Goal: Task Accomplishment & Management: Use online tool/utility

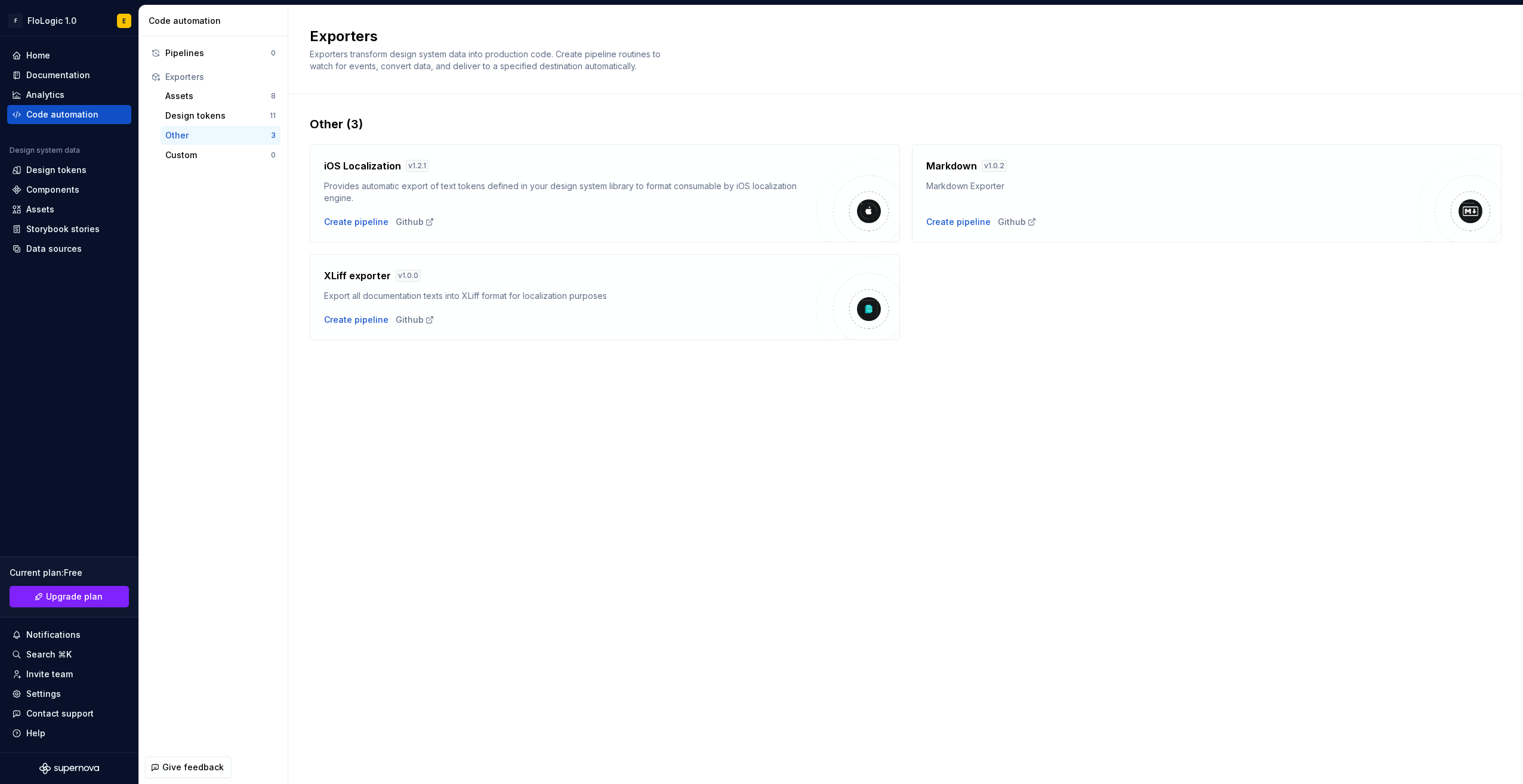
click at [783, 406] on div "Exporters Exporters transform design system data into production code. Create p…" at bounding box center [905, 395] width 1235 height 778
click at [218, 98] on div "Assets" at bounding box center [218, 96] width 106 height 12
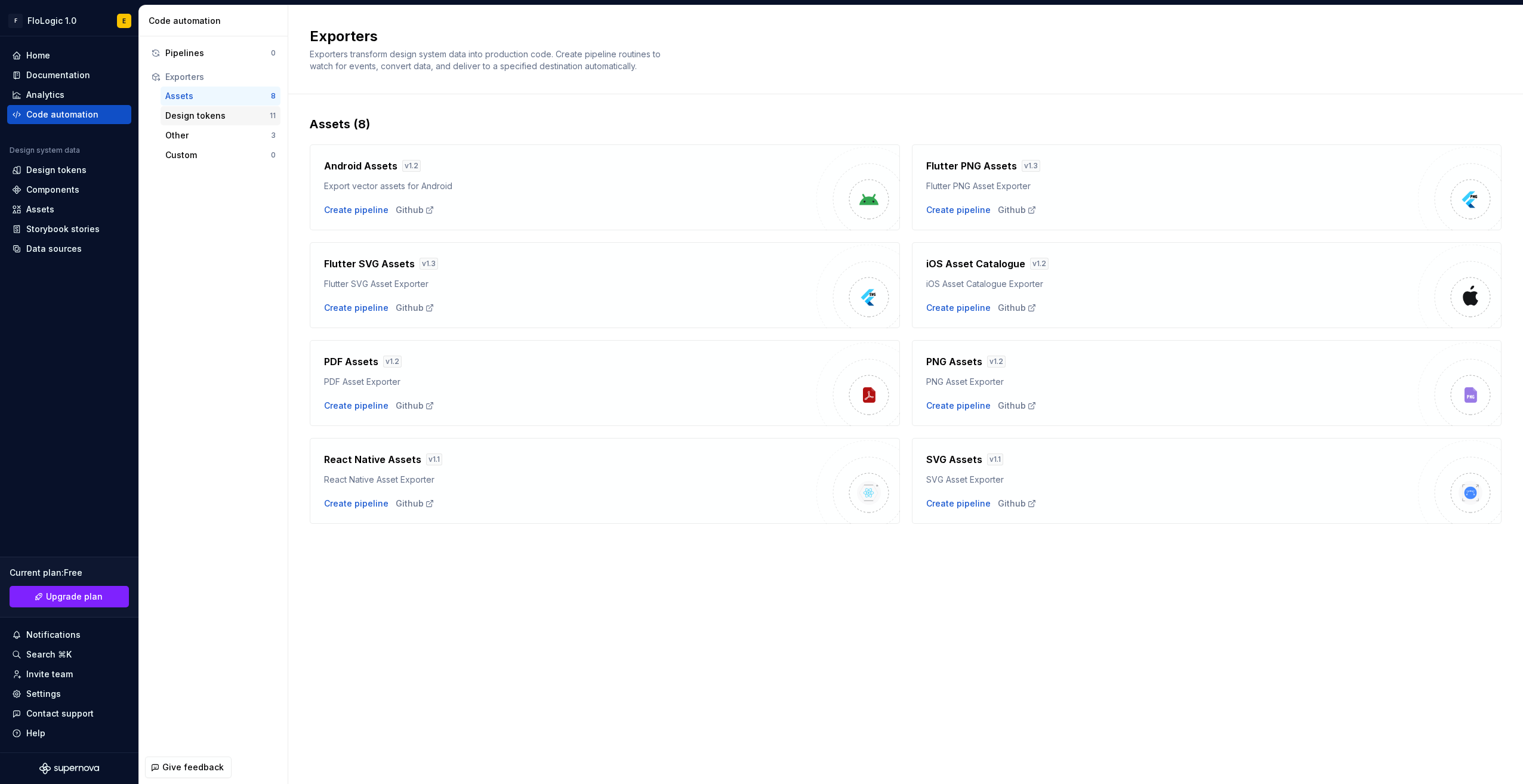
click at [232, 119] on div "Design tokens" at bounding box center [217, 115] width 104 height 12
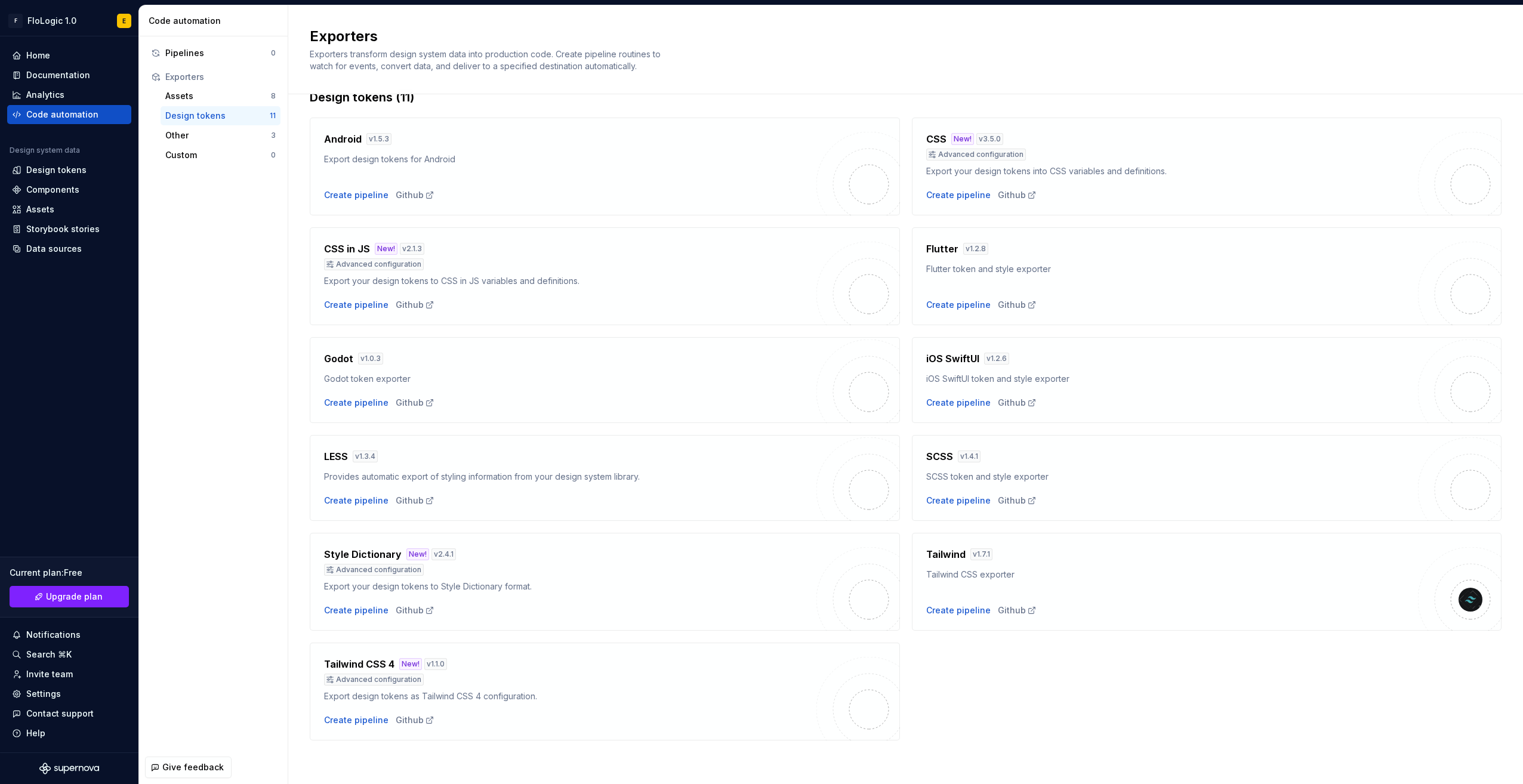
scroll to position [28, 0]
click at [955, 613] on div "Create pipeline" at bounding box center [959, 609] width 64 height 12
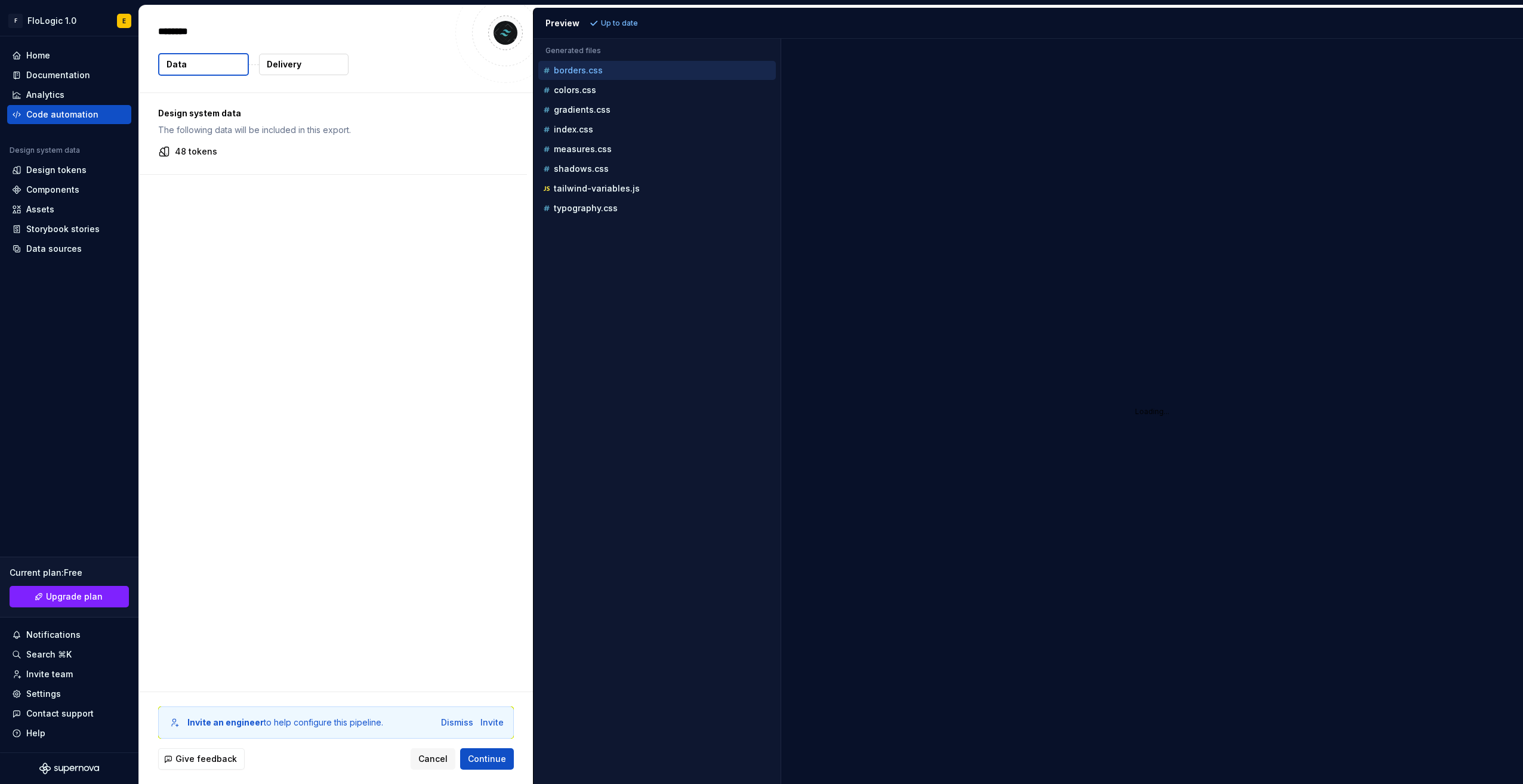
type textarea "*"
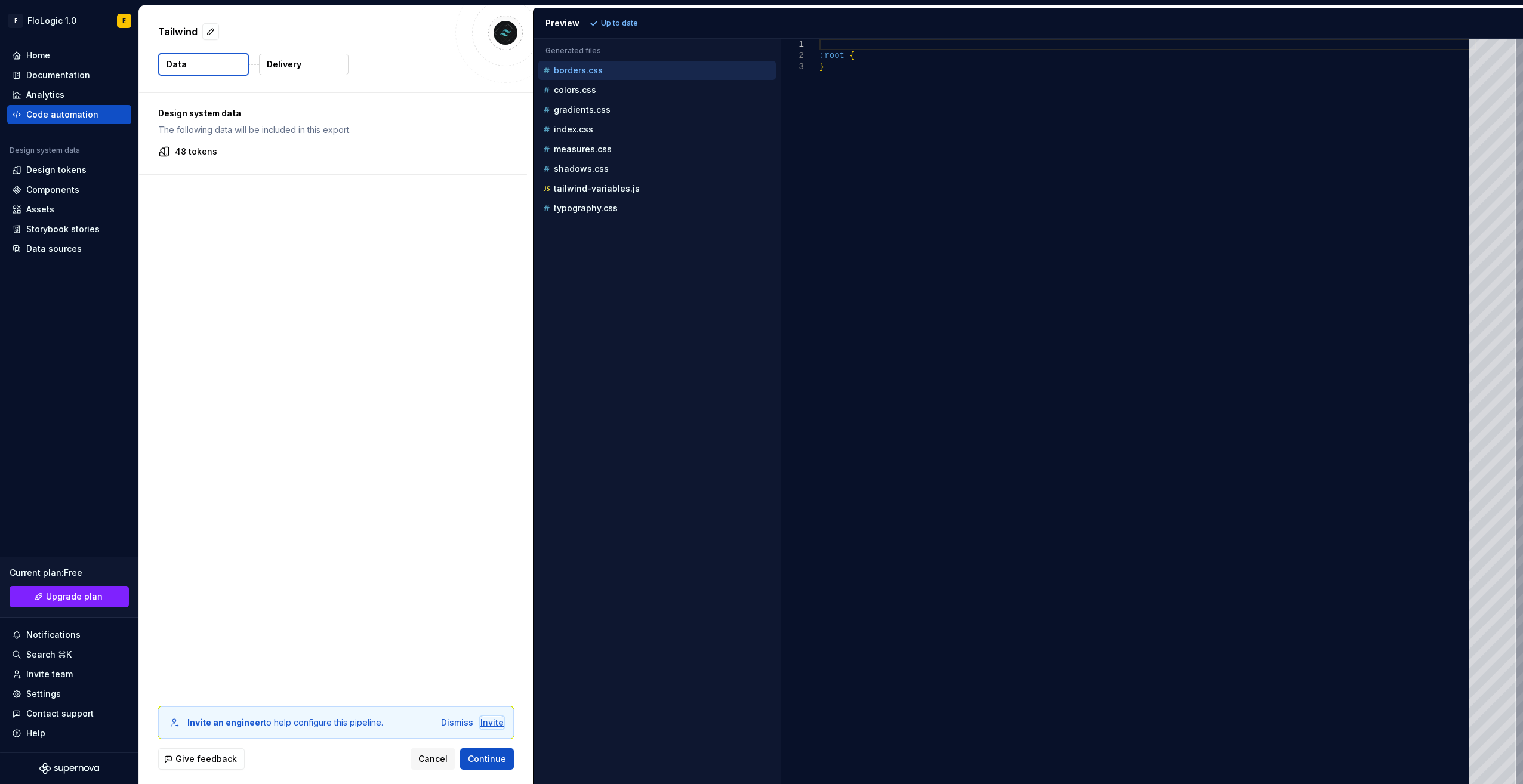
click at [493, 723] on div "Invite" at bounding box center [492, 722] width 23 height 12
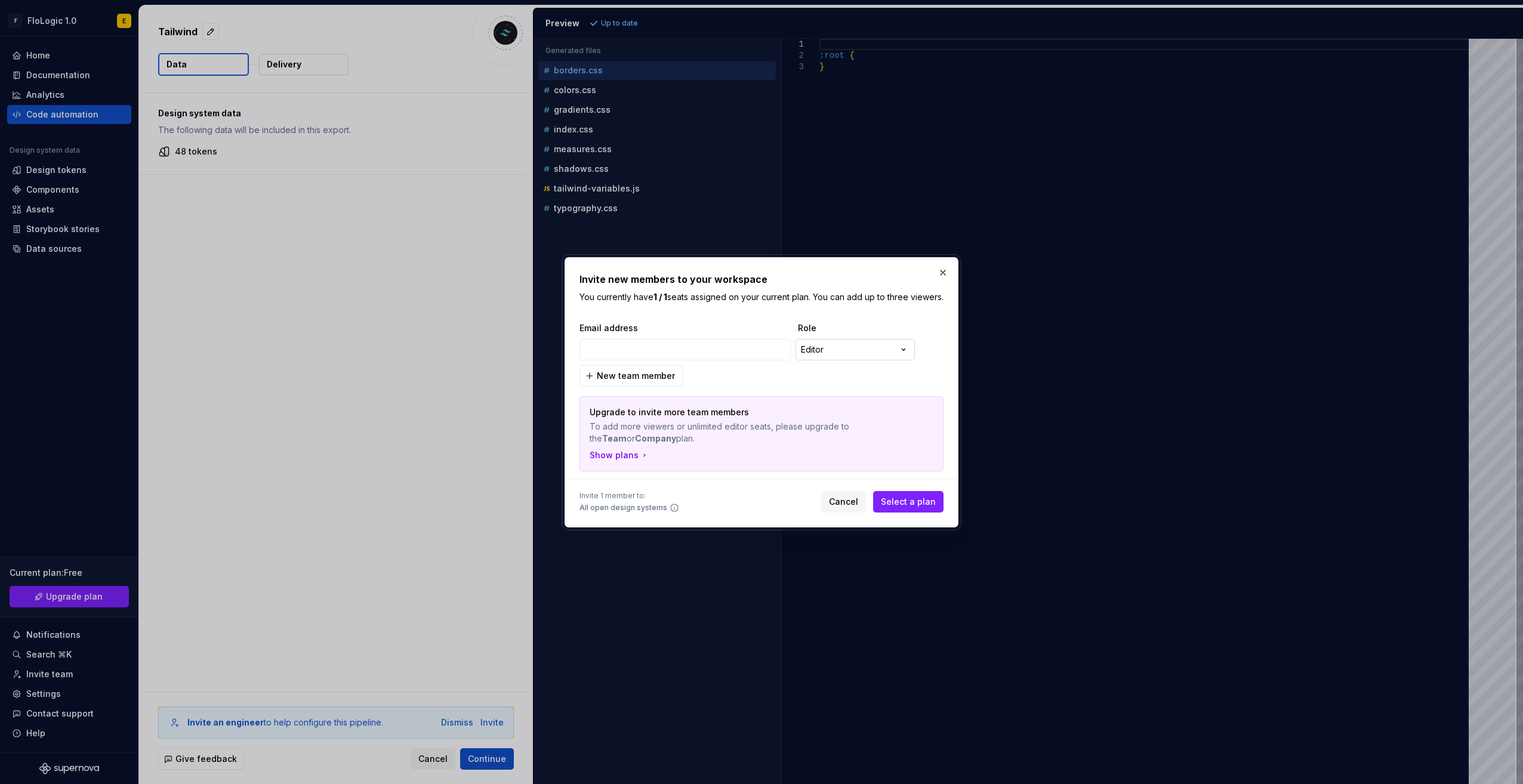
click at [830, 356] on div "**********" at bounding box center [761, 392] width 1523 height 784
click at [857, 505] on span "Cancel" at bounding box center [844, 501] width 29 height 12
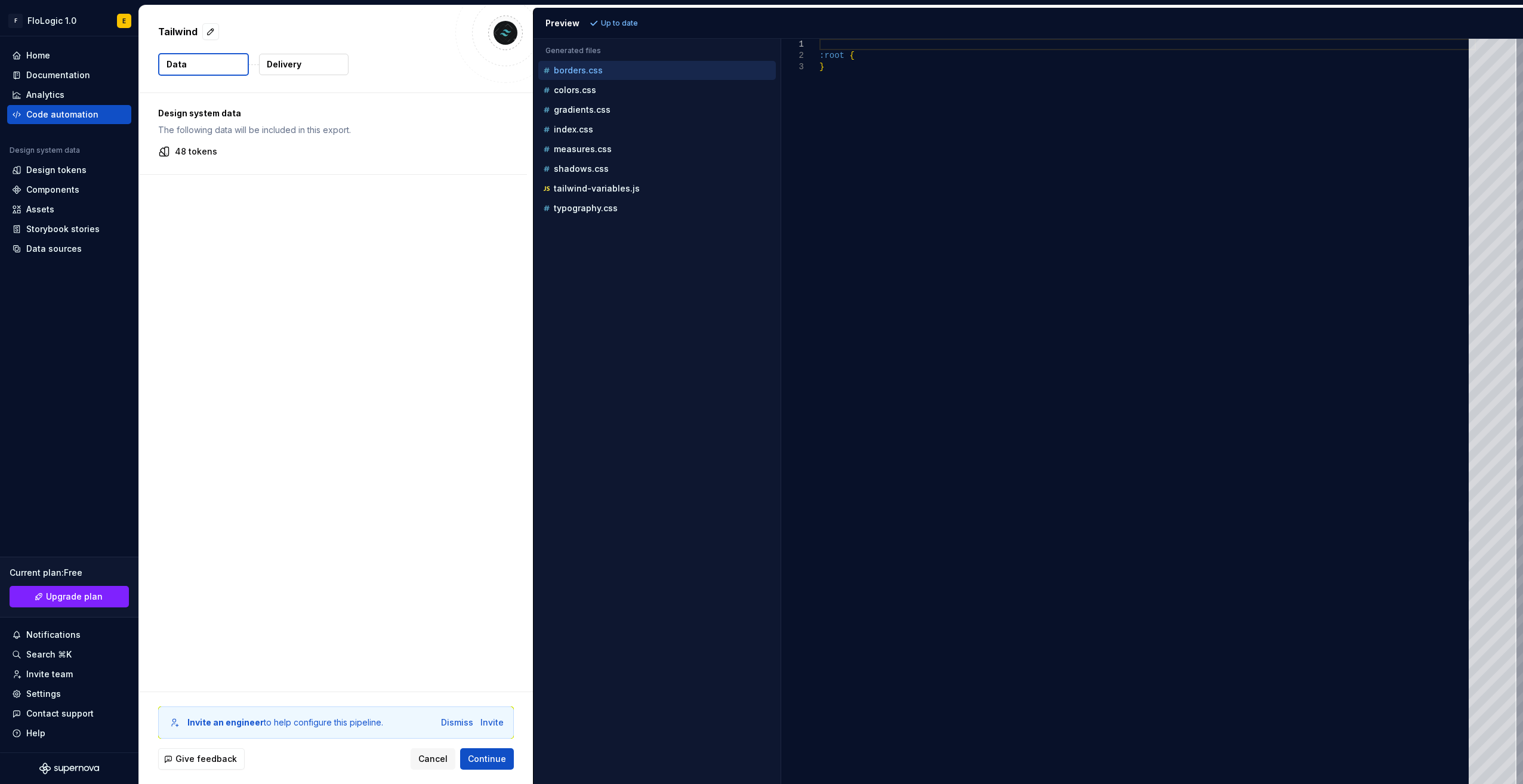
click at [332, 69] on button "Delivery" at bounding box center [304, 64] width 90 height 22
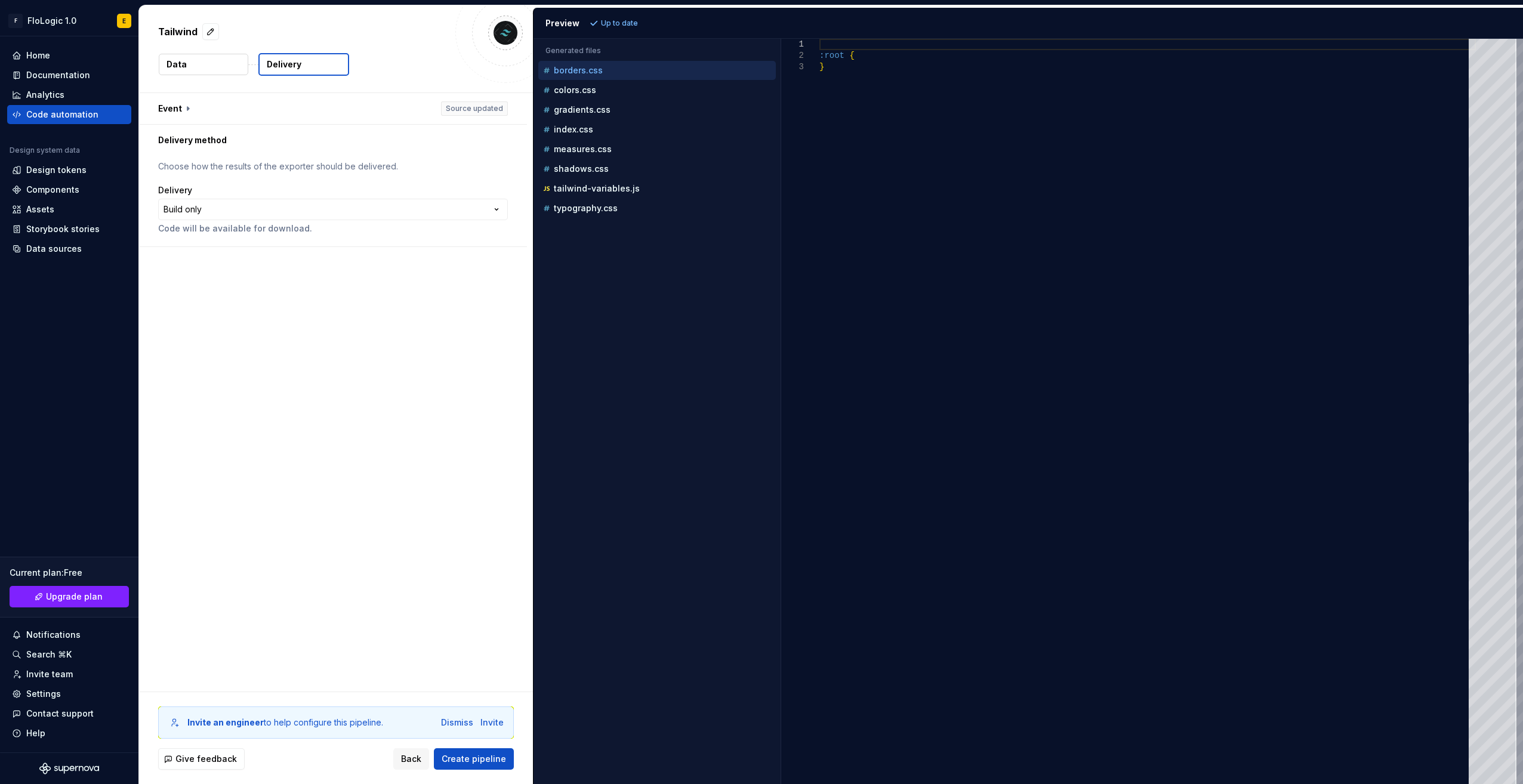
click at [301, 220] on div "**********" at bounding box center [333, 209] width 349 height 50
click at [396, 213] on html "**********" at bounding box center [761, 392] width 1523 height 784
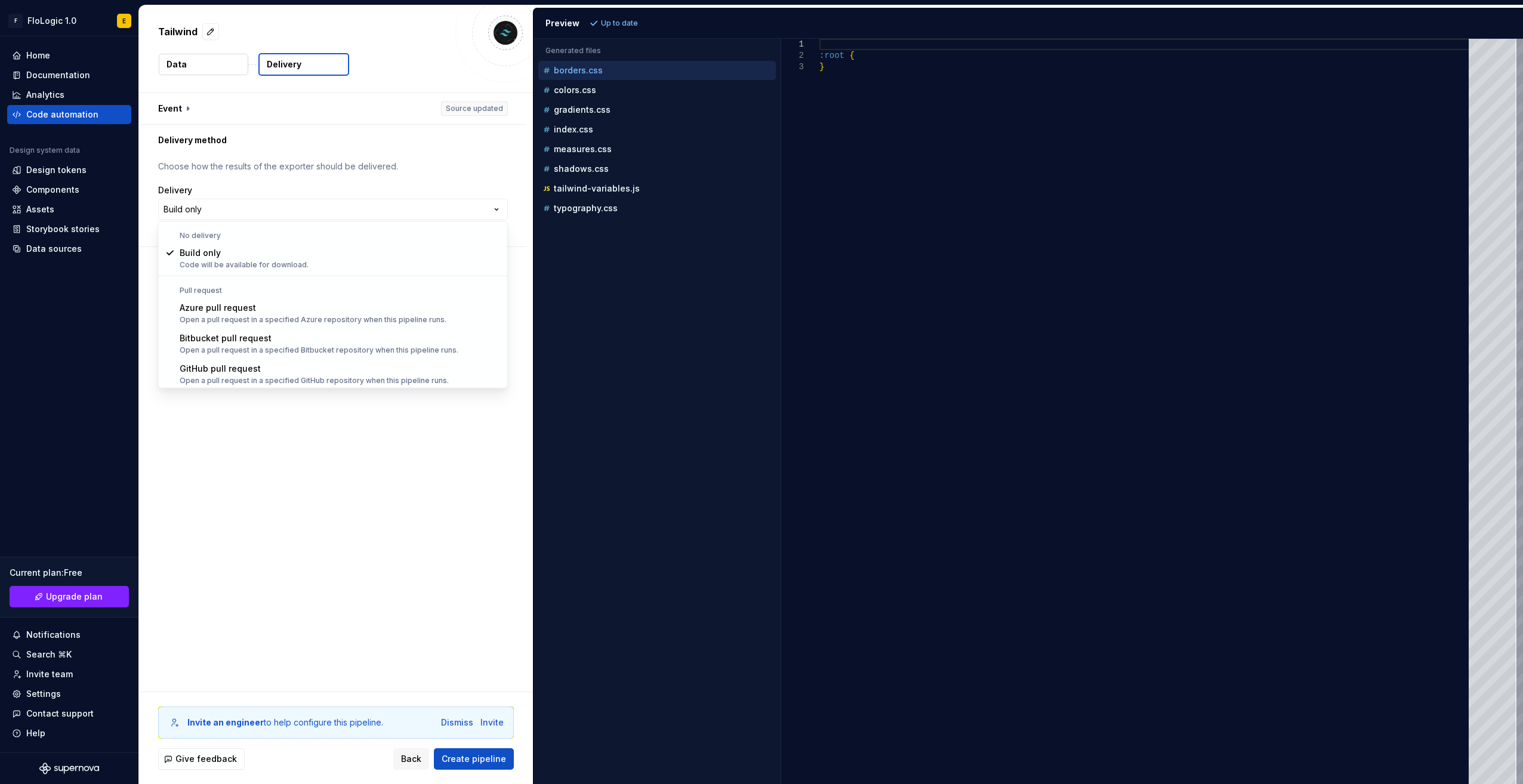
click at [180, 111] on html "**********" at bounding box center [761, 392] width 1523 height 784
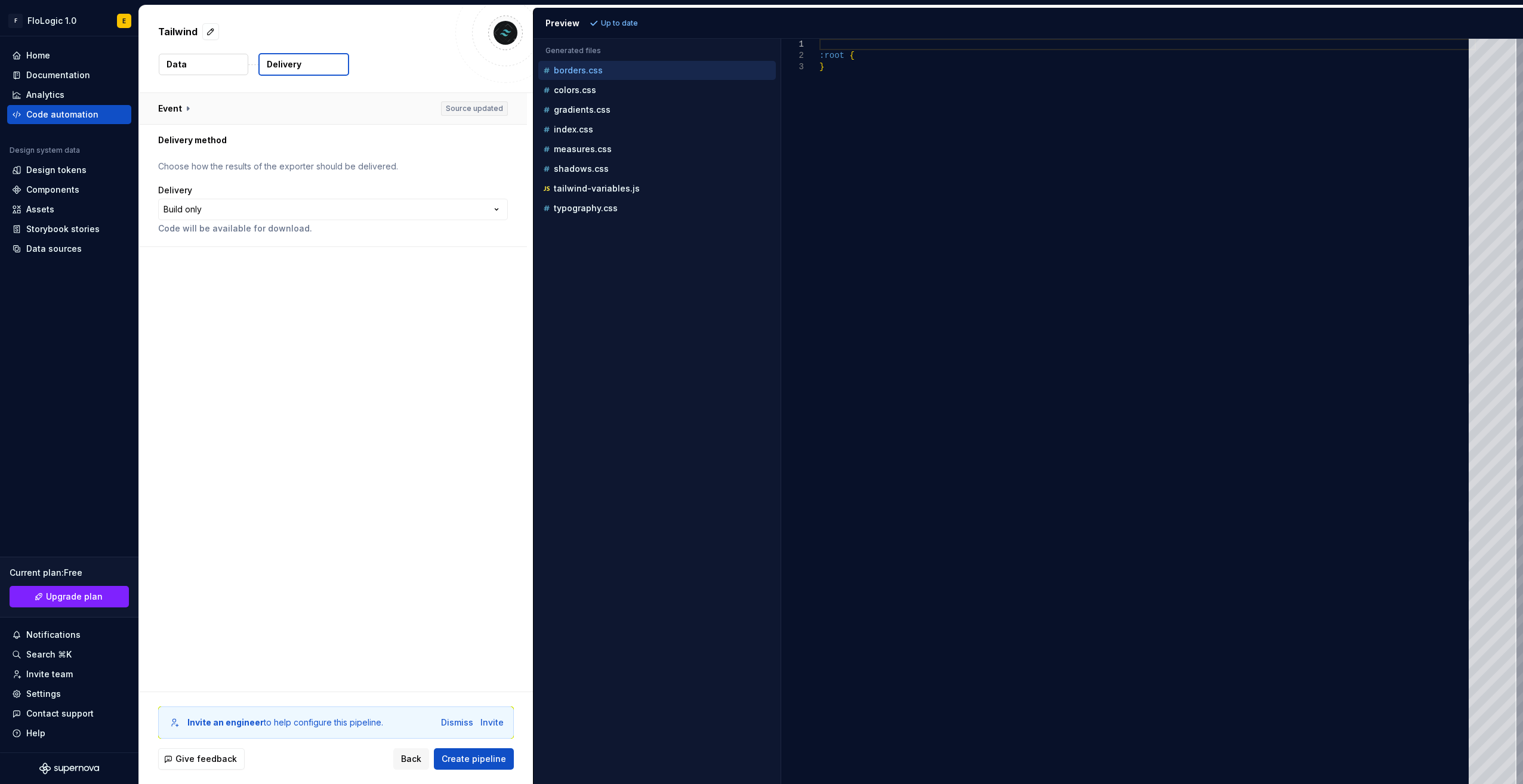
click at [188, 107] on button "button" at bounding box center [333, 108] width 388 height 31
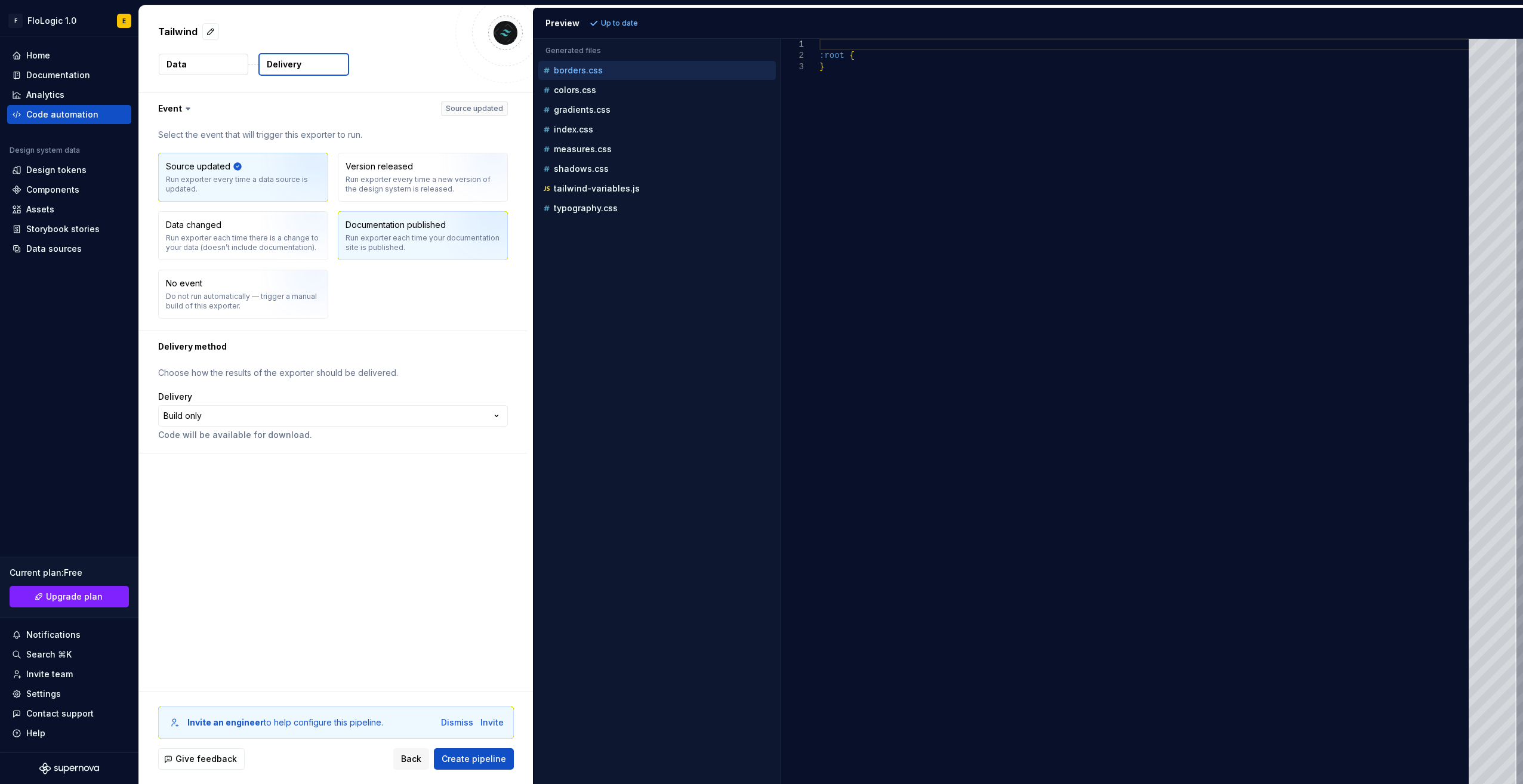
click at [439, 240] on div "Run exporter each time your documentation site is published." at bounding box center [422, 242] width 155 height 19
click at [308, 416] on html "**********" at bounding box center [761, 392] width 1523 height 784
click at [336, 489] on div "**********" at bounding box center [336, 392] width 394 height 598
click at [183, 59] on p "Data" at bounding box center [176, 64] width 20 height 12
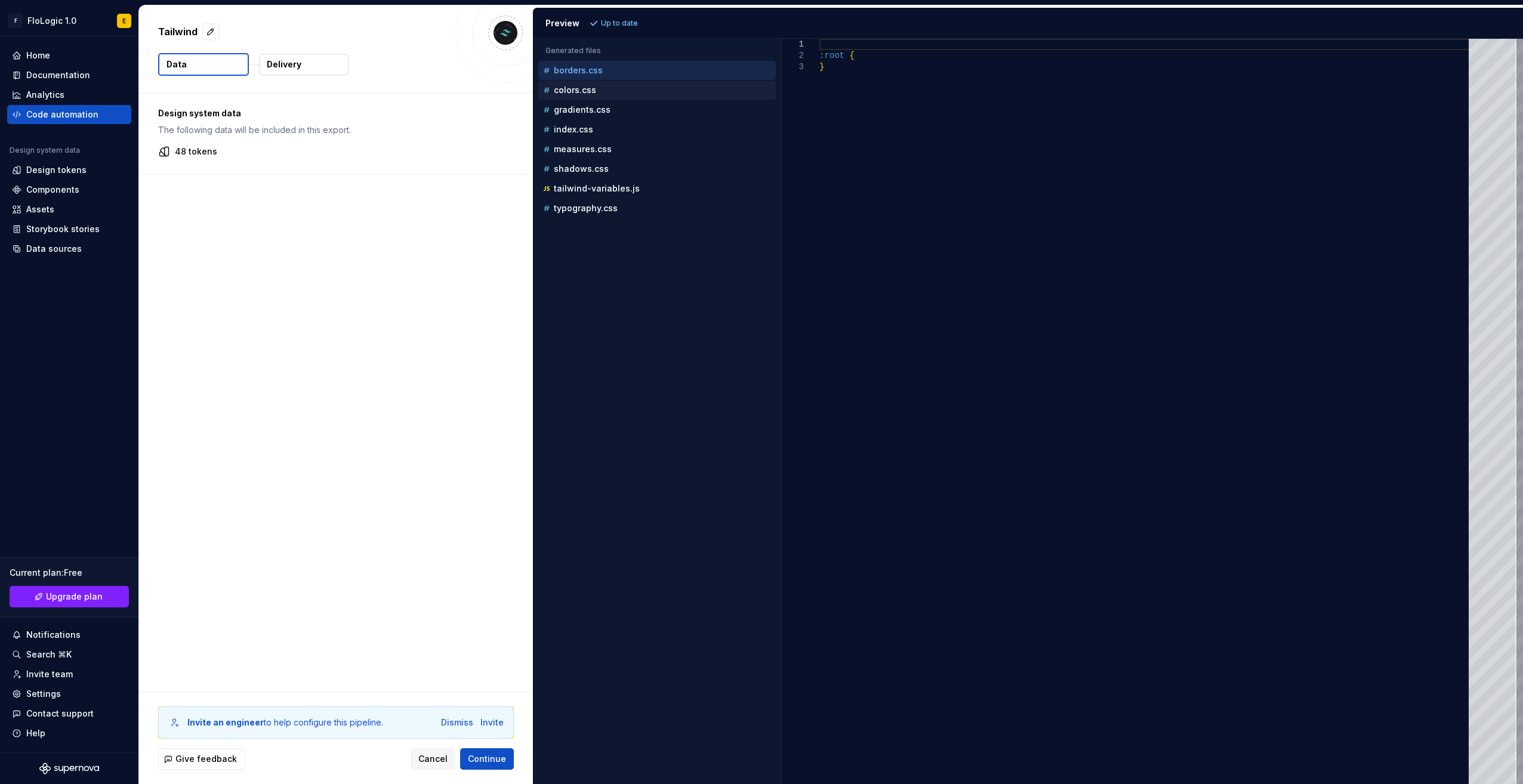
drag, startPoint x: 591, startPoint y: 92, endPoint x: 568, endPoint y: 91, distance: 23.0
click at [568, 91] on p "colors.css" at bounding box center [575, 90] width 43 height 10
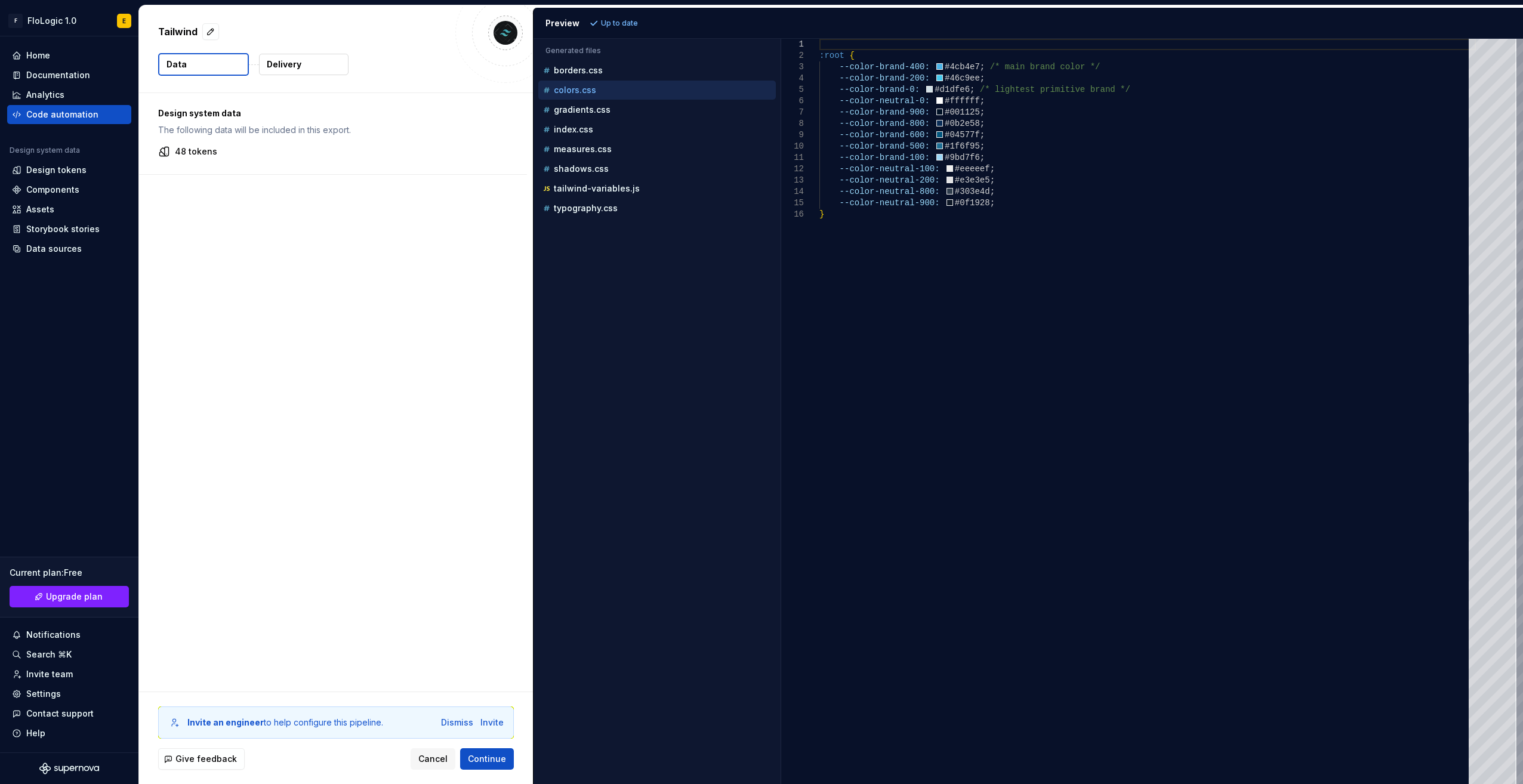
click at [305, 61] on button "Delivery" at bounding box center [304, 64] width 90 height 22
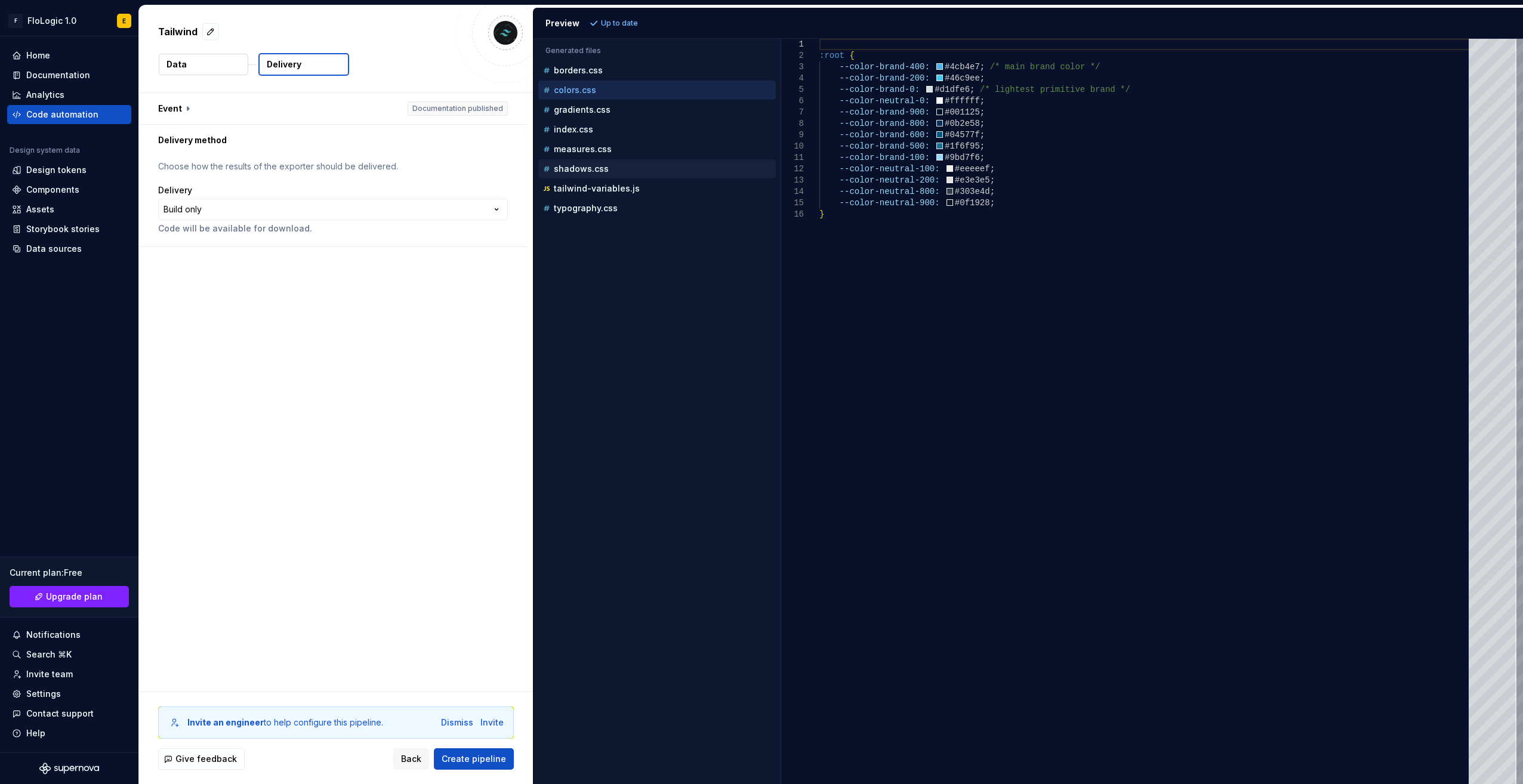
click at [573, 164] on p "shadows.css" at bounding box center [581, 169] width 55 height 10
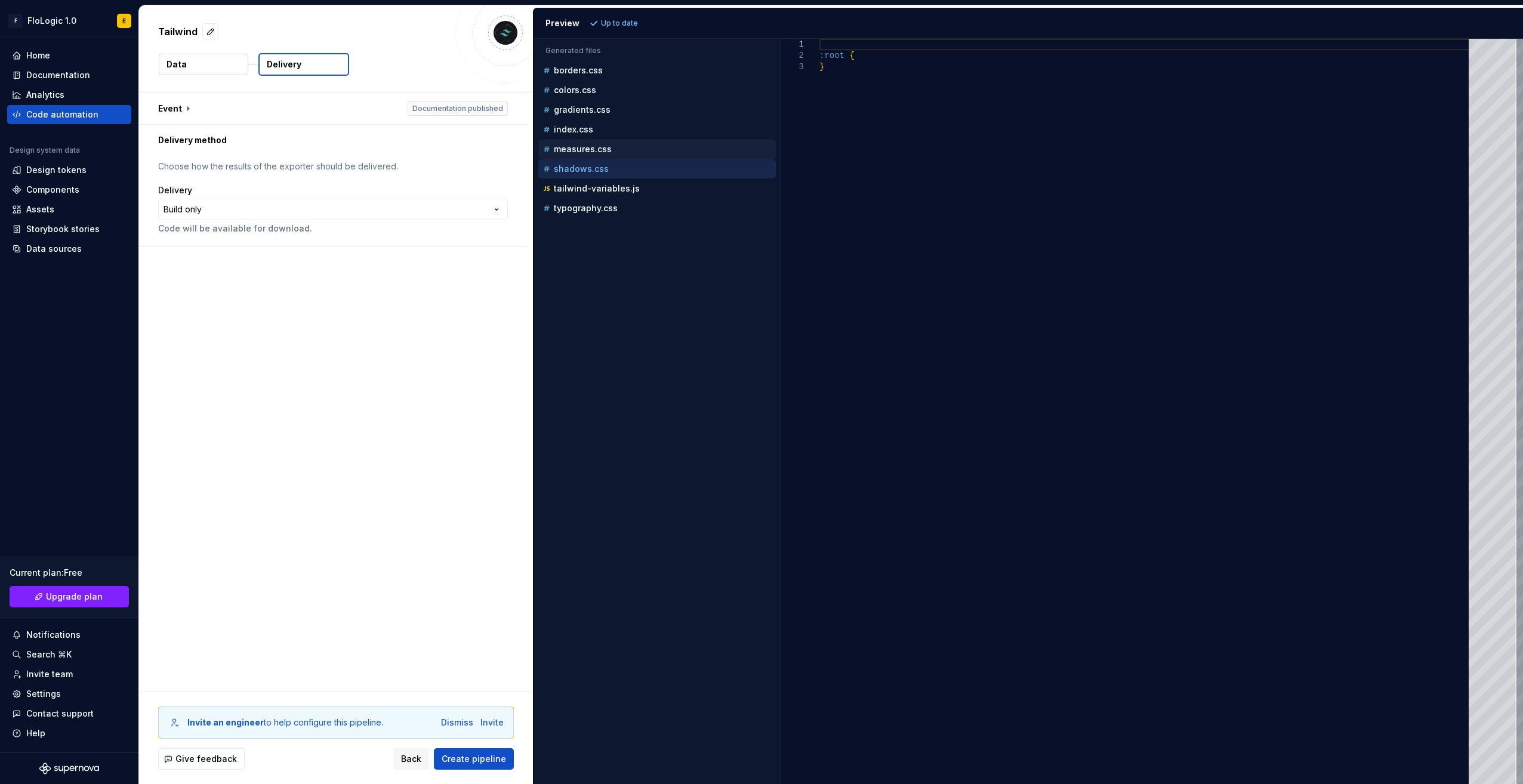
click at [583, 139] on div "measures.css" at bounding box center [657, 148] width 237 height 19
click at [576, 147] on p "measures.css" at bounding box center [583, 149] width 58 height 10
type textarea "**********"
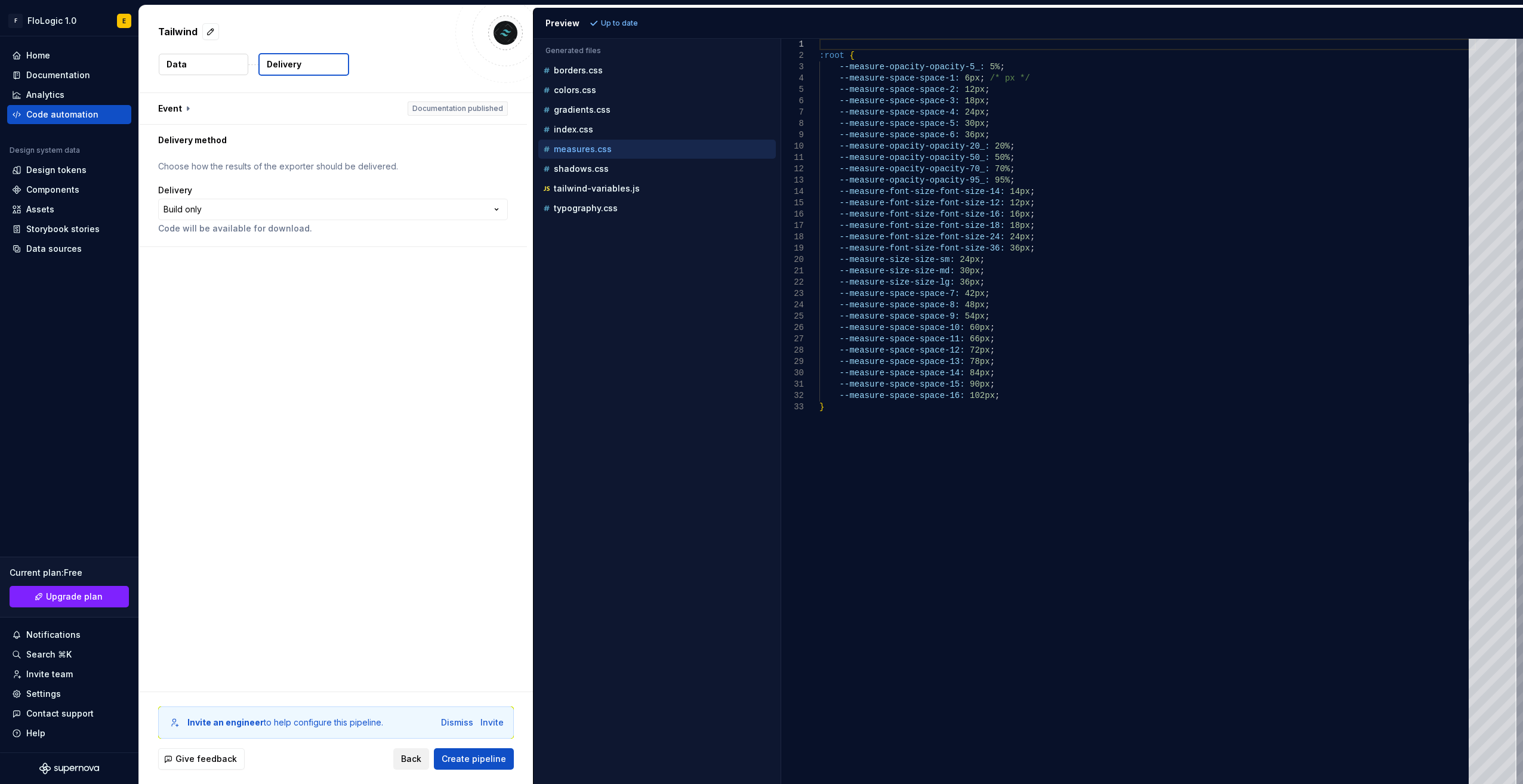
click at [422, 758] on span "Back" at bounding box center [411, 758] width 20 height 12
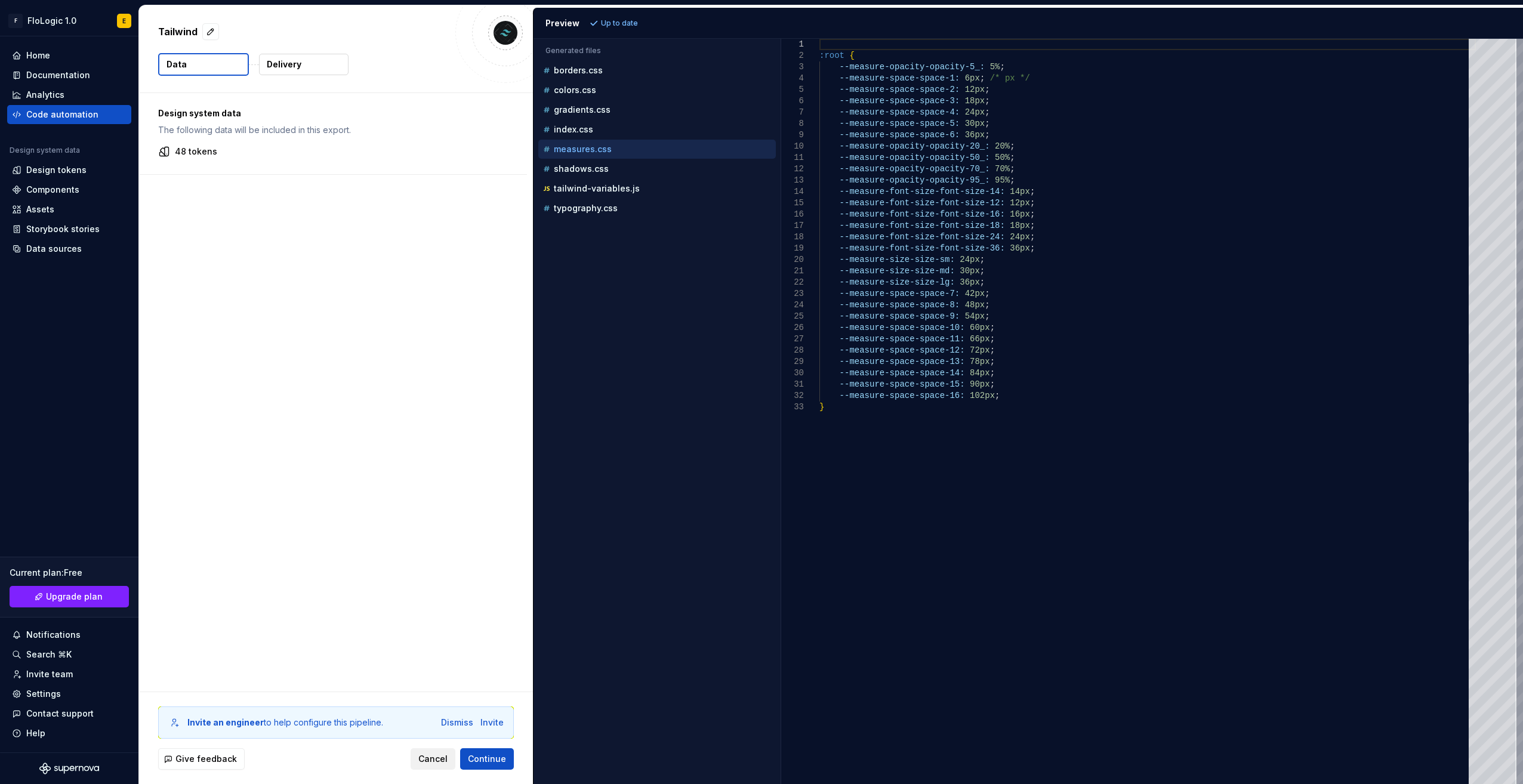
click at [433, 761] on span "Cancel" at bounding box center [433, 758] width 29 height 12
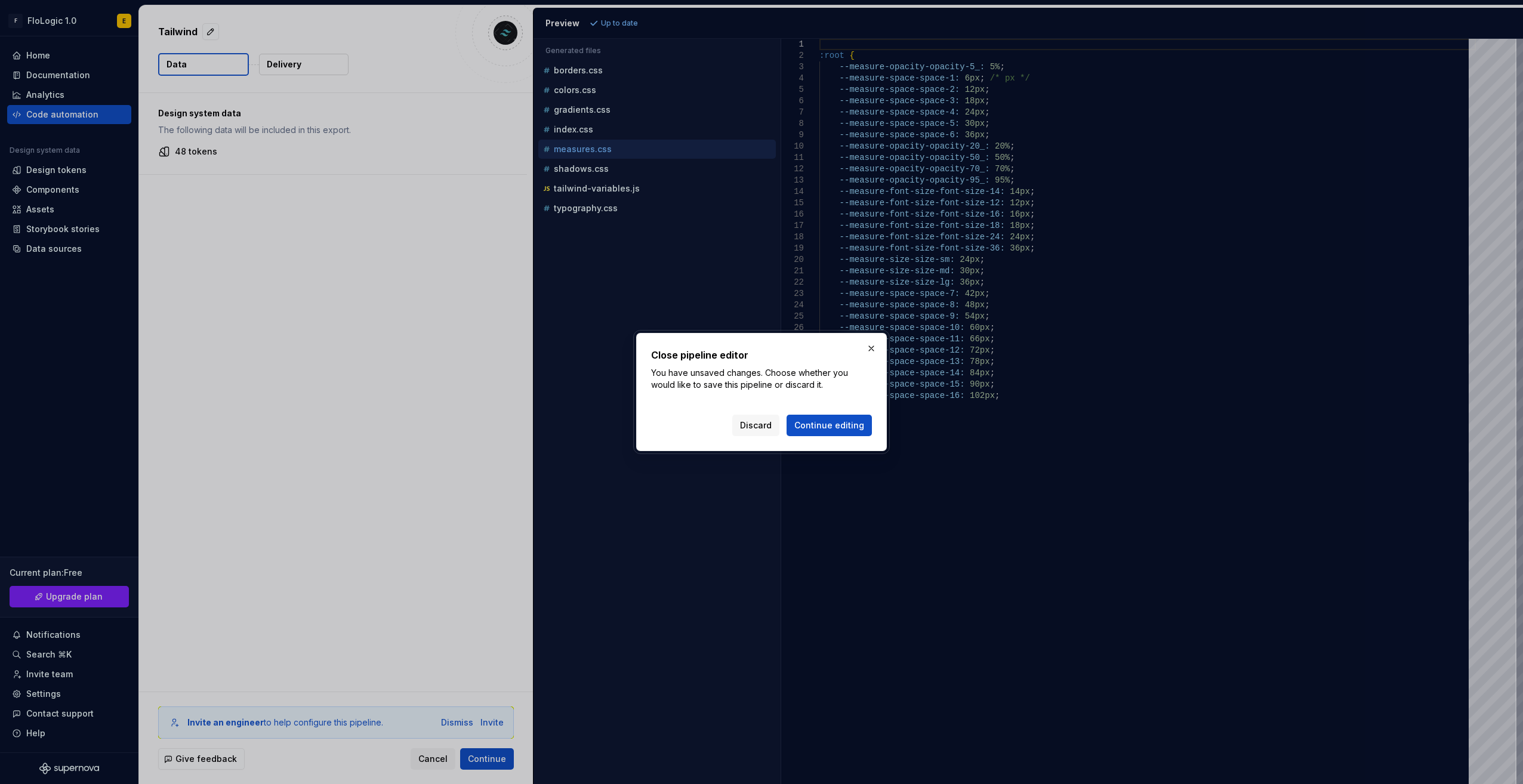
click at [838, 434] on button "Continue editing" at bounding box center [829, 425] width 85 height 22
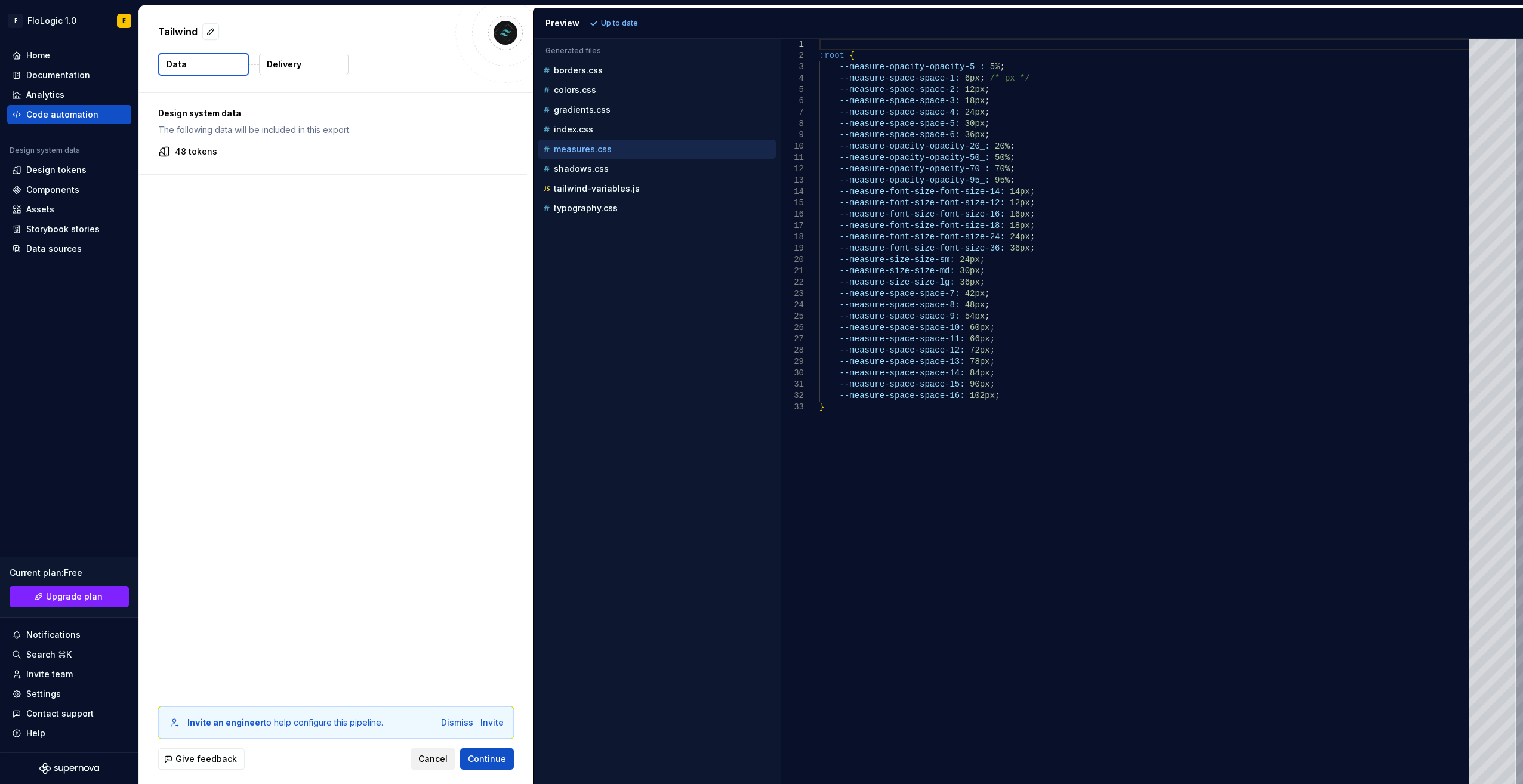
click at [423, 749] on div "Invite an engineer to help configure this pipeline. Dismiss Invite Give feedbac…" at bounding box center [336, 738] width 394 height 92
click at [424, 760] on span "Cancel" at bounding box center [433, 758] width 29 height 12
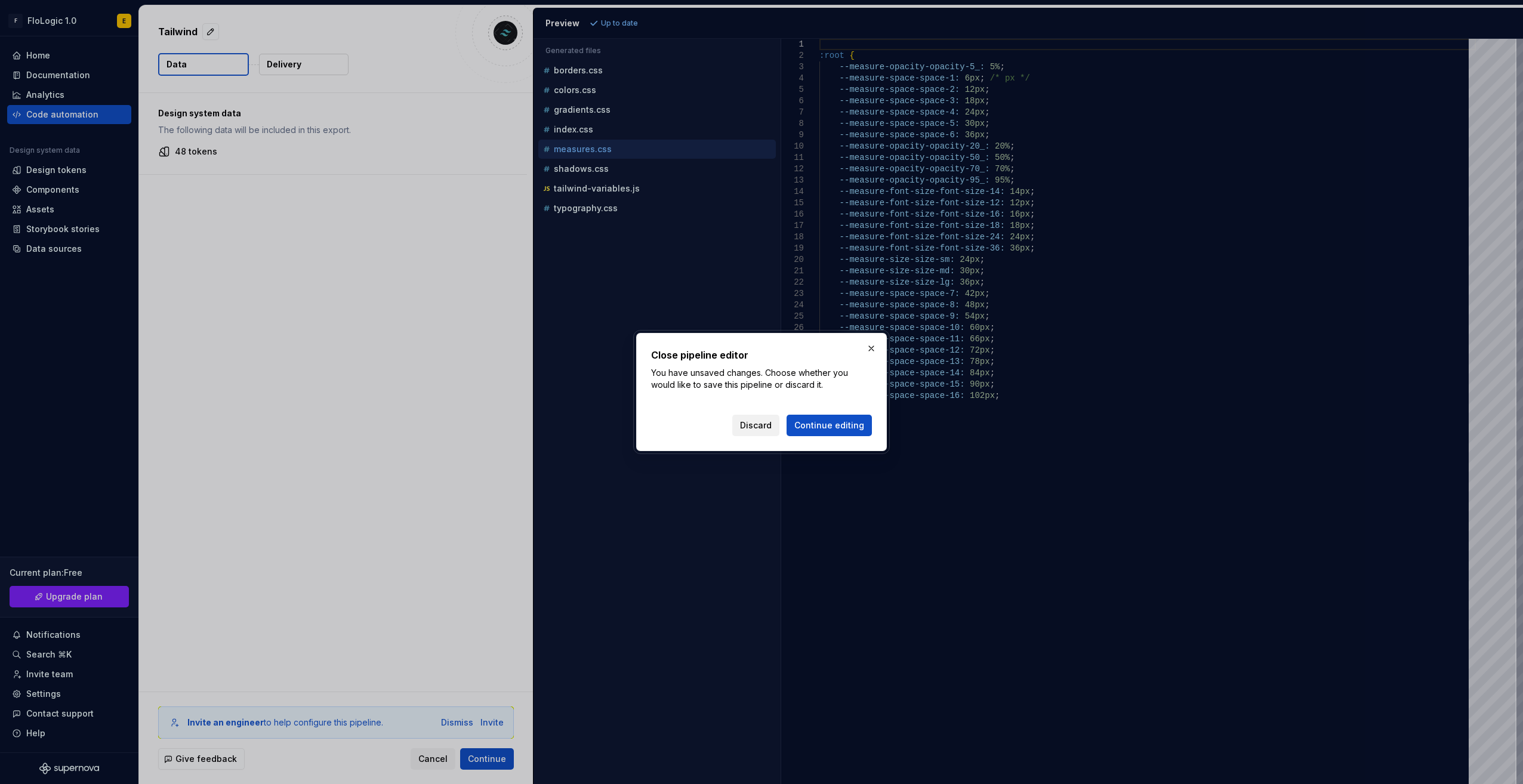
click at [752, 414] on button "Discard" at bounding box center [756, 425] width 47 height 22
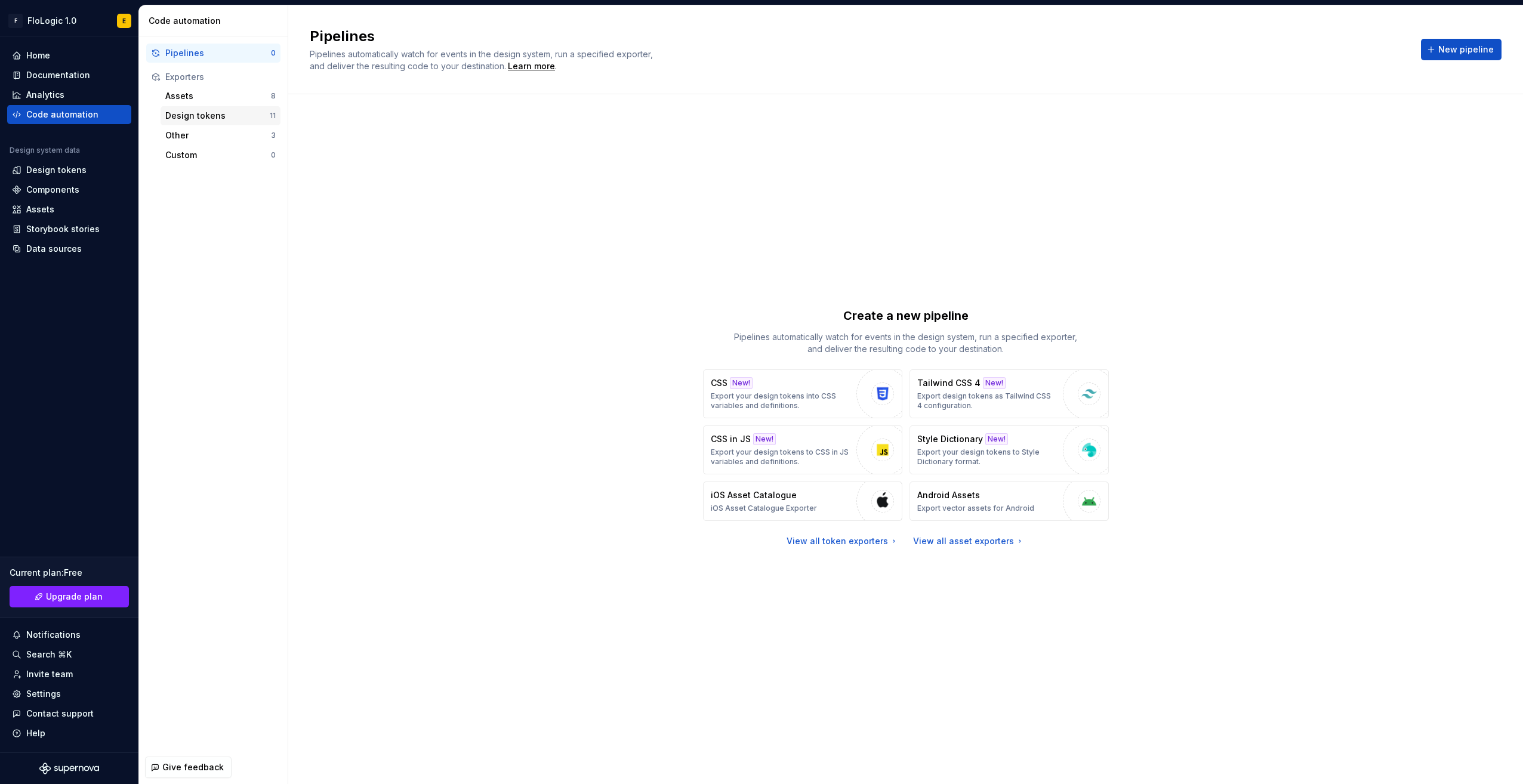
click at [194, 118] on div "Design tokens" at bounding box center [217, 115] width 104 height 12
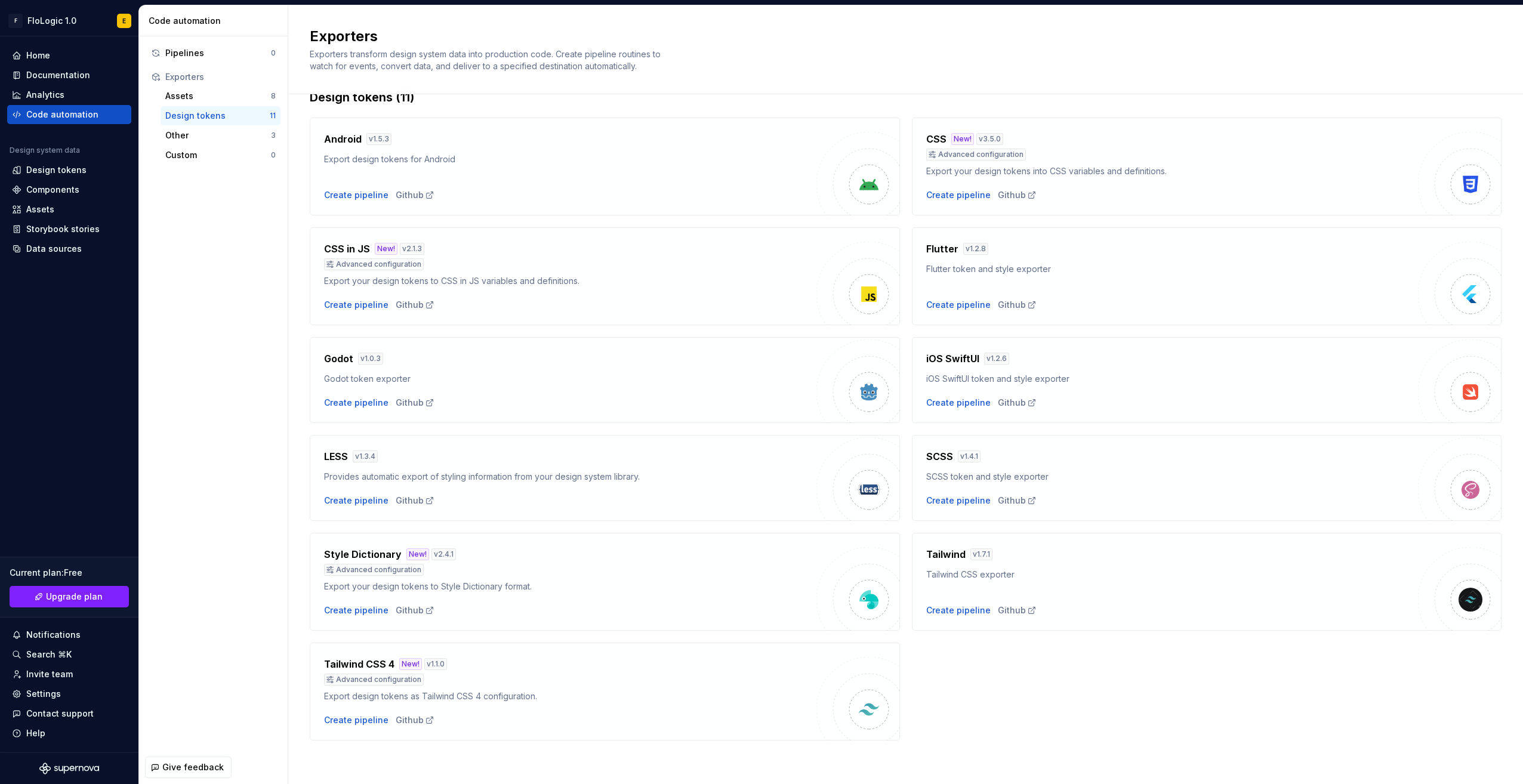
scroll to position [28, 0]
click at [959, 192] on div "Create pipeline" at bounding box center [959, 193] width 64 height 12
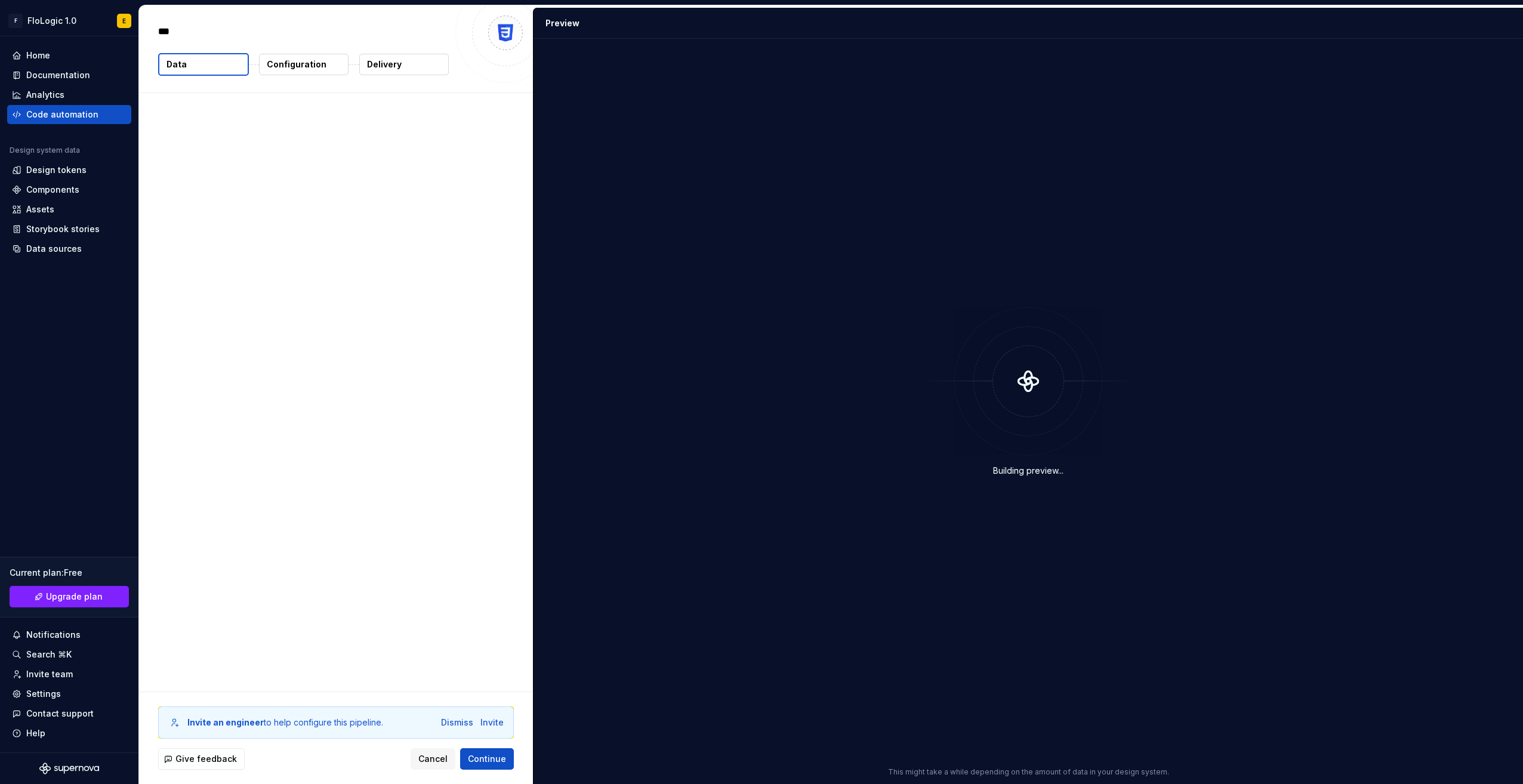
type textarea "*"
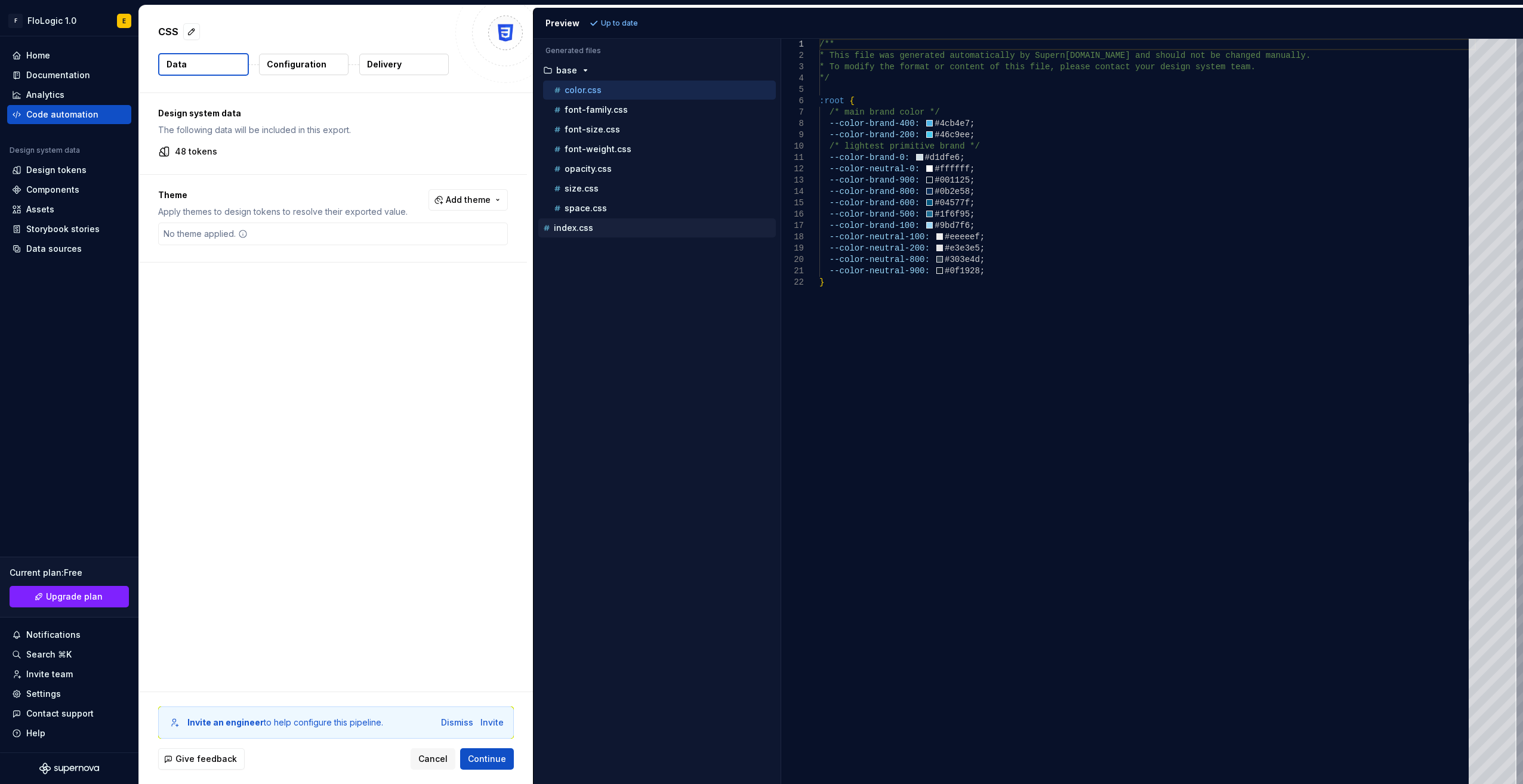
click at [594, 223] on div "index.css" at bounding box center [658, 227] width 235 height 12
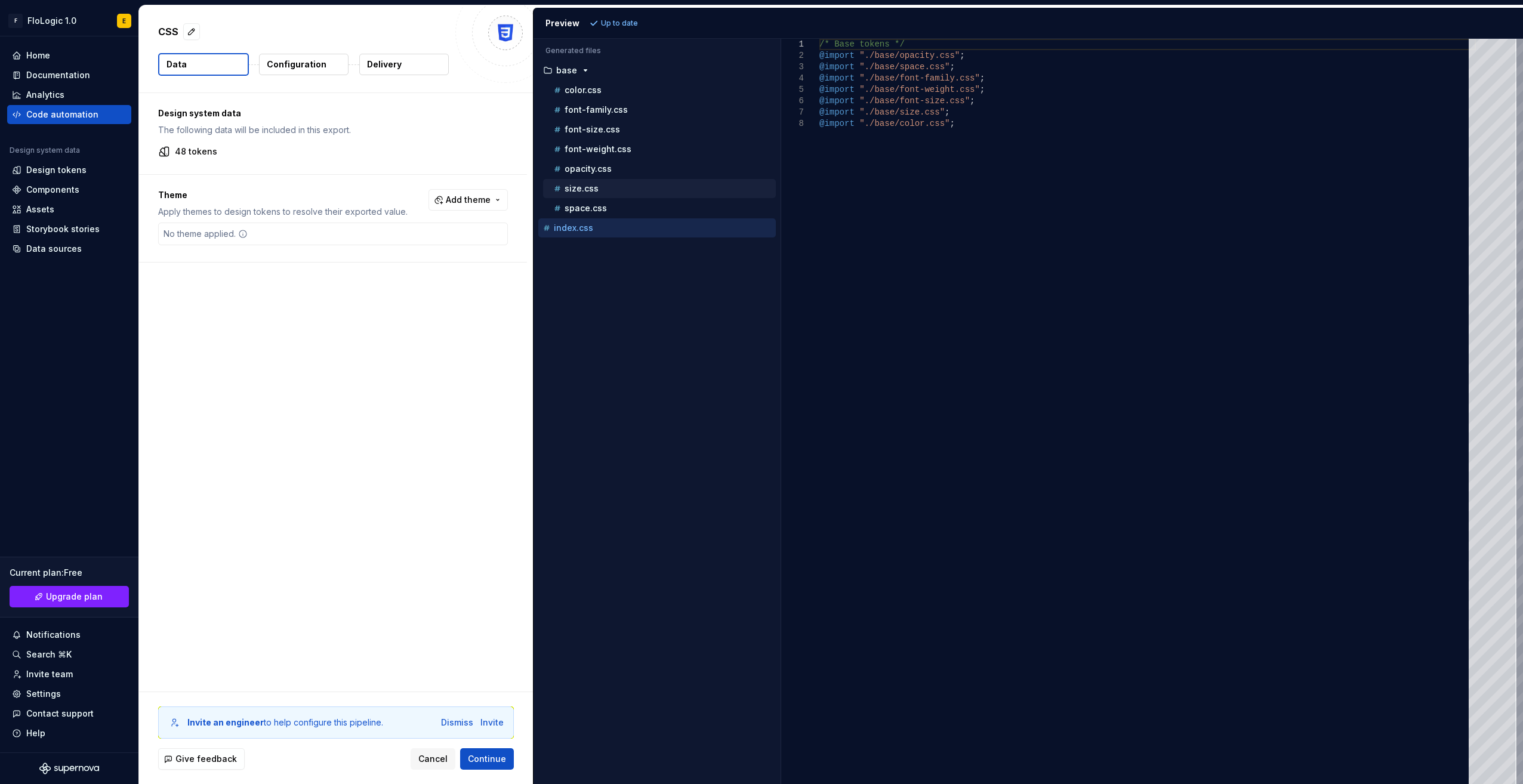
click at [650, 194] on div "size.css" at bounding box center [660, 188] width 232 height 19
click at [636, 203] on div "space.css" at bounding box center [663, 208] width 224 height 12
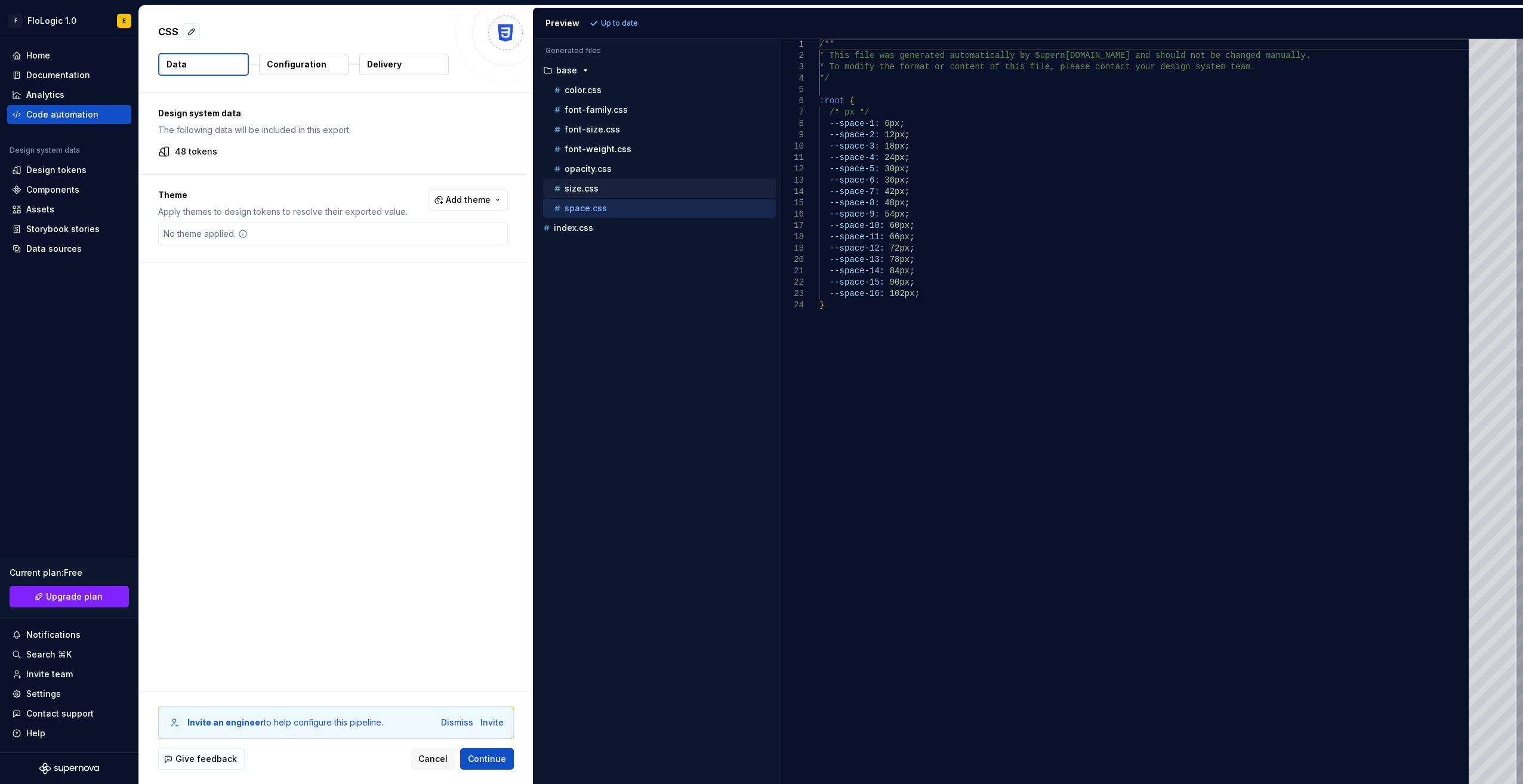
click at [622, 190] on div "size.css" at bounding box center [663, 188] width 224 height 12
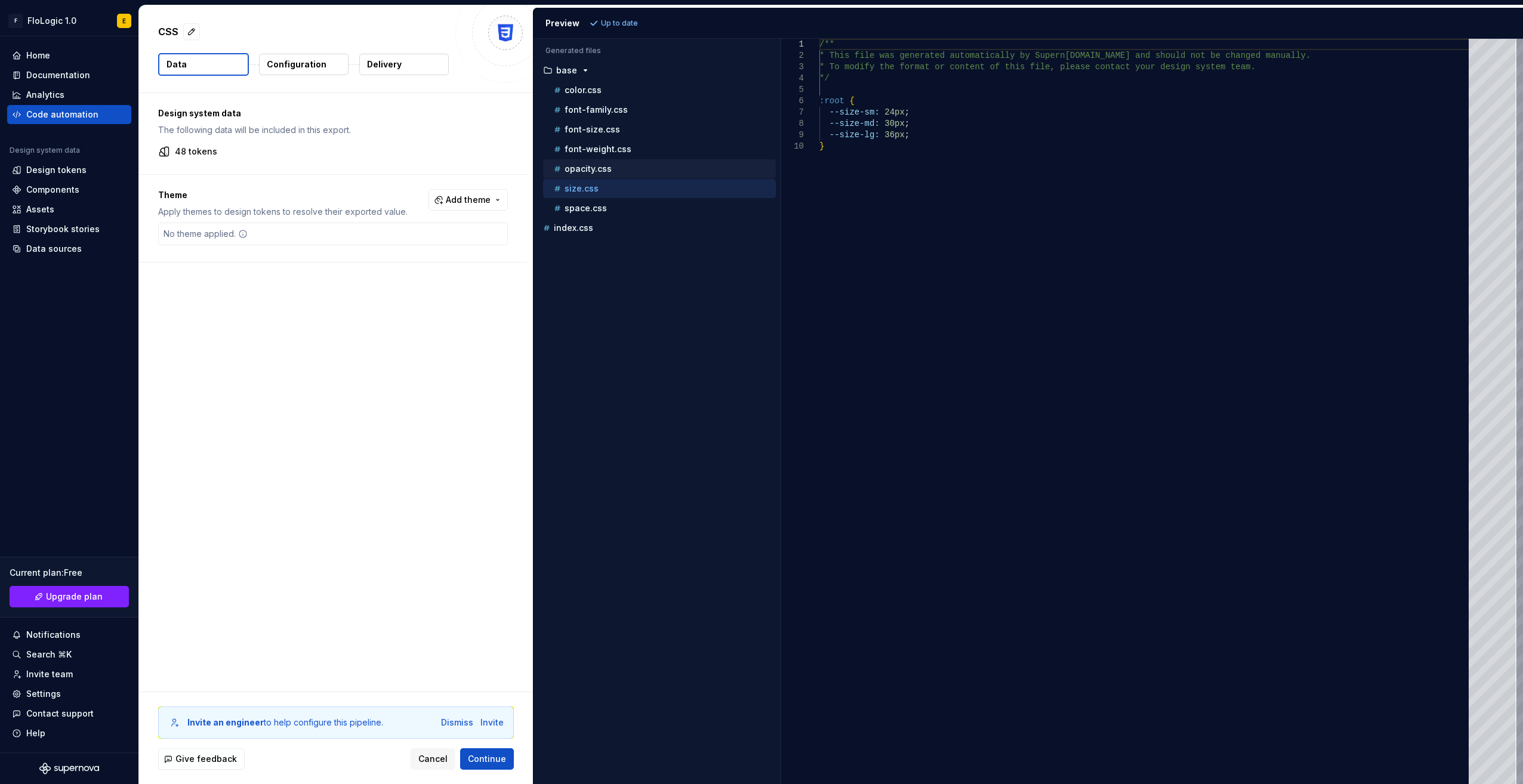
click at [679, 163] on div "opacity.css" at bounding box center [663, 169] width 224 height 12
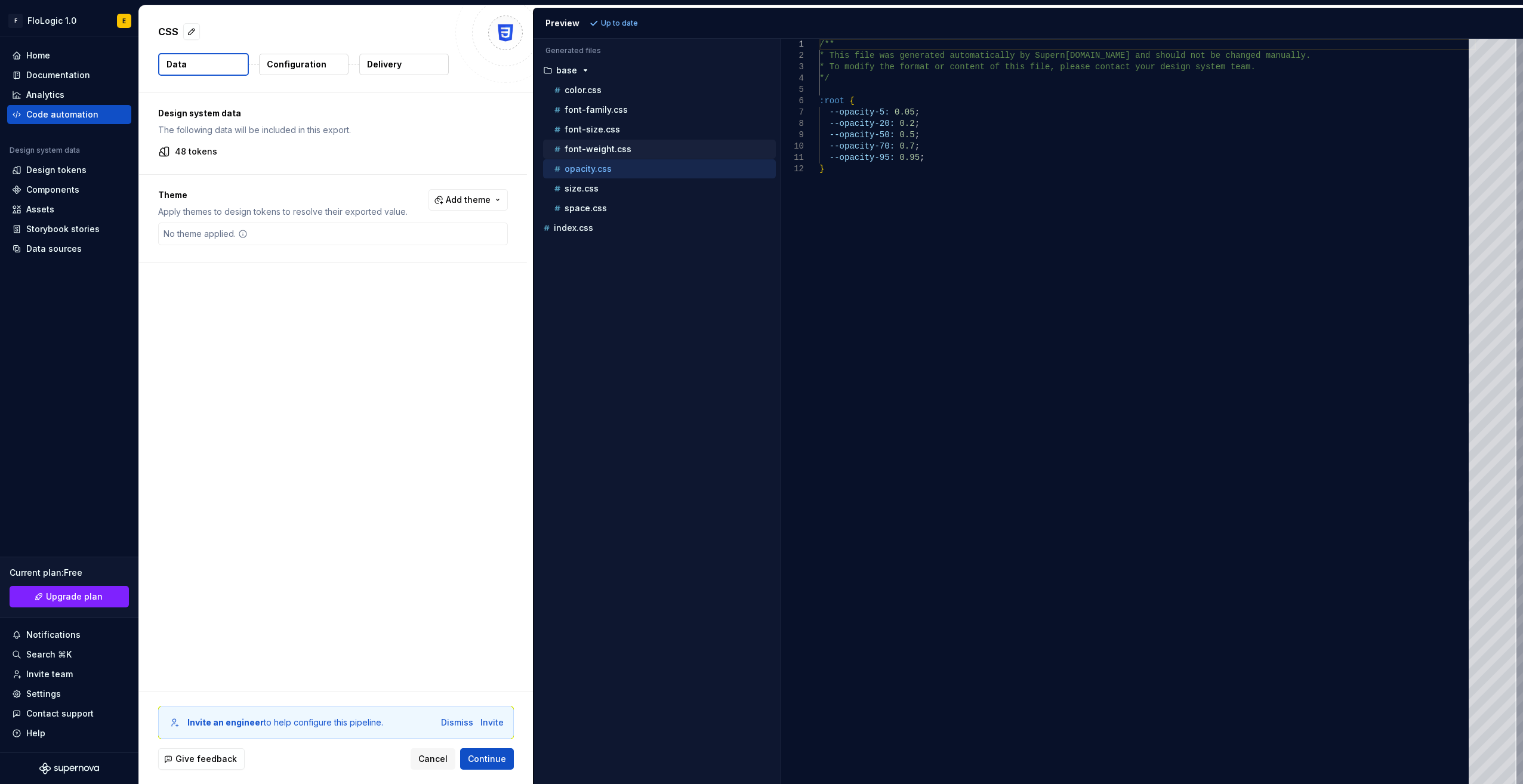
click at [678, 146] on div "font-weight.css" at bounding box center [663, 149] width 224 height 12
drag, startPoint x: 765, startPoint y: 708, endPoint x: 771, endPoint y: 703, distance: 7.8
click at [771, 703] on div "Accessibility guide for tree . Navigate the tree with the arrow keys. Common tr…" at bounding box center [657, 421] width 247 height 726
click at [599, 85] on p "color.css" at bounding box center [583, 90] width 37 height 10
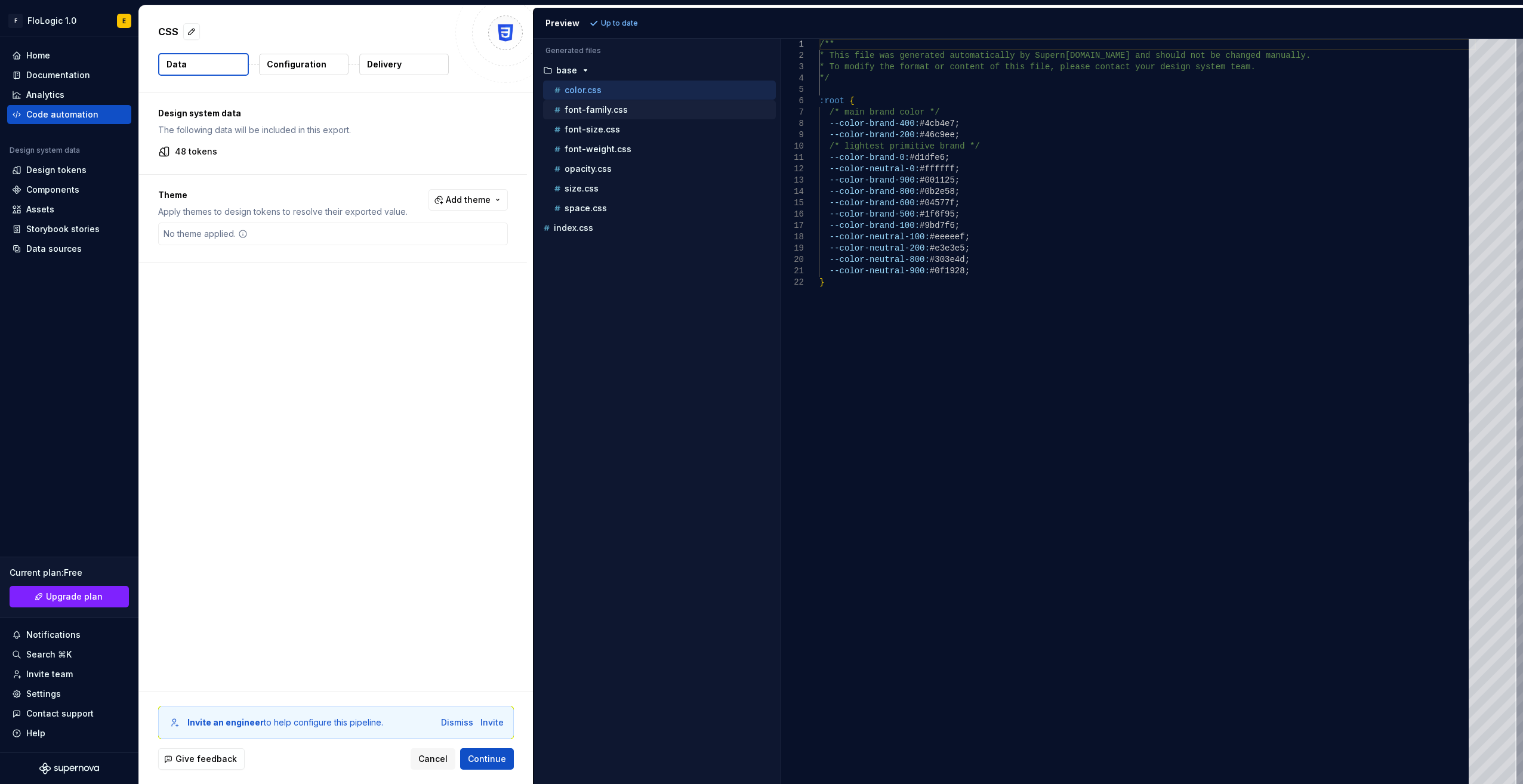
click at [592, 105] on p "font-family.css" at bounding box center [596, 110] width 63 height 10
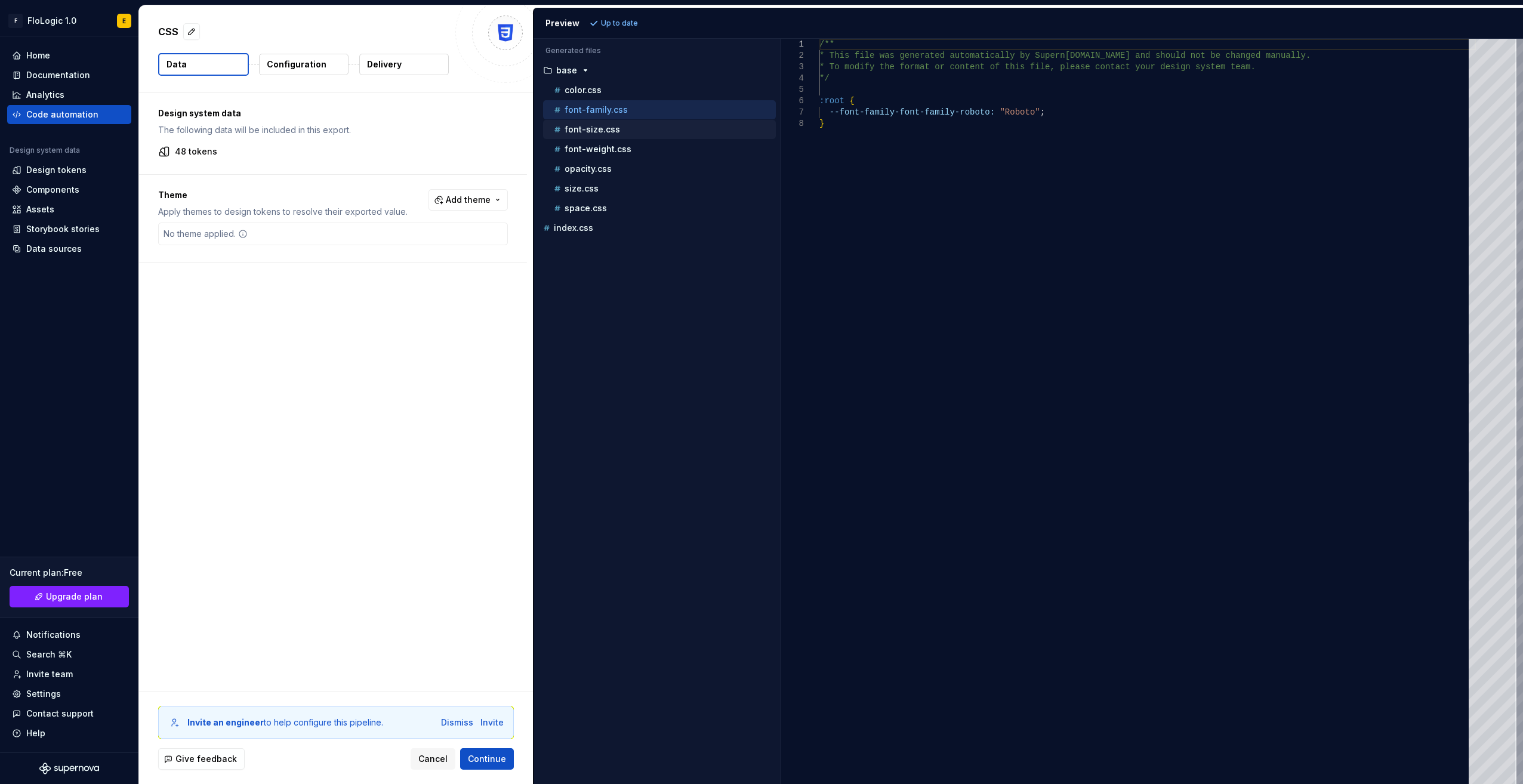
click at [590, 120] on div "font-size.css" at bounding box center [660, 129] width 232 height 19
click at [588, 134] on button "font-size.css" at bounding box center [660, 130] width 232 height 13
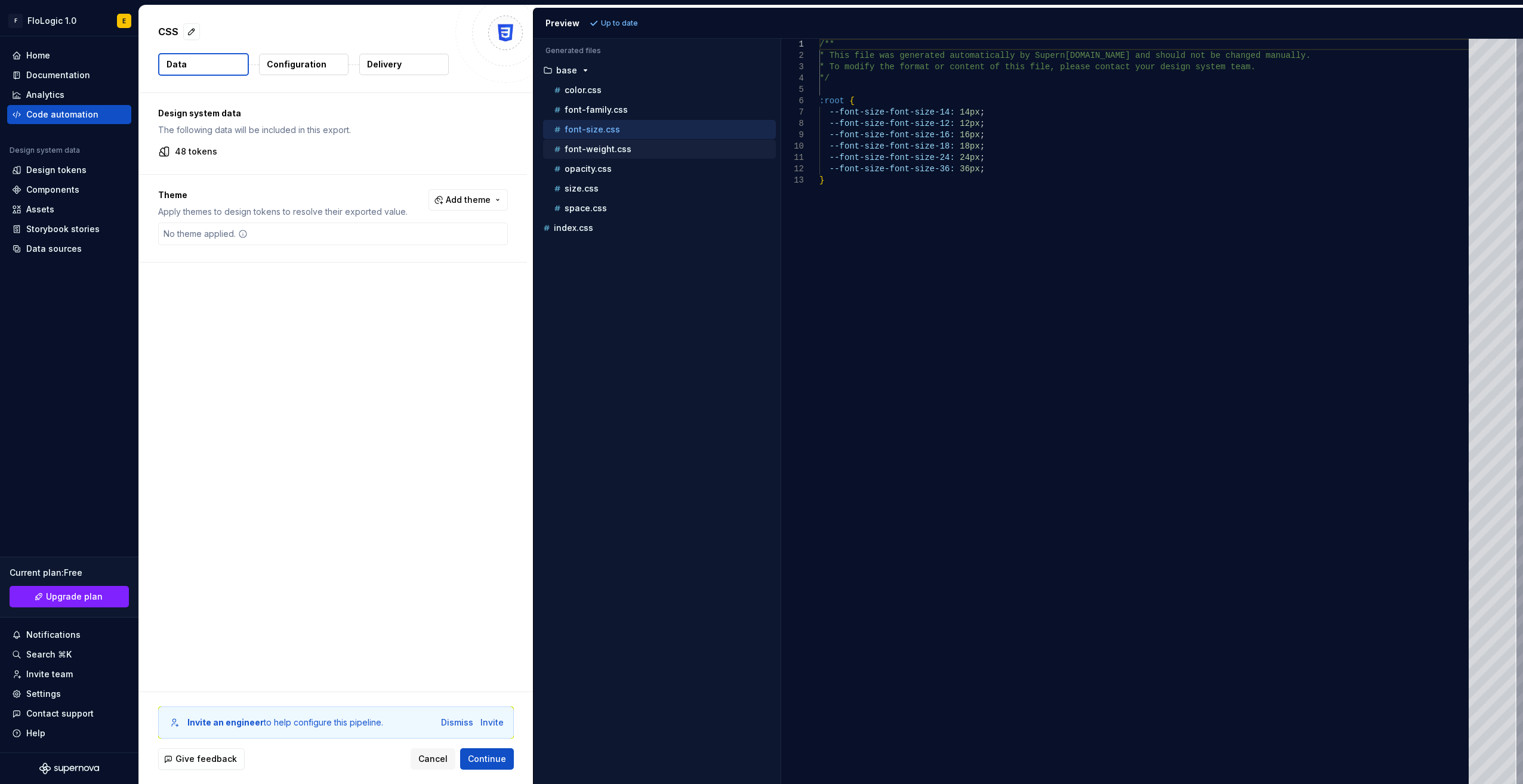
click at [587, 144] on div "font-weight.css" at bounding box center [663, 149] width 224 height 12
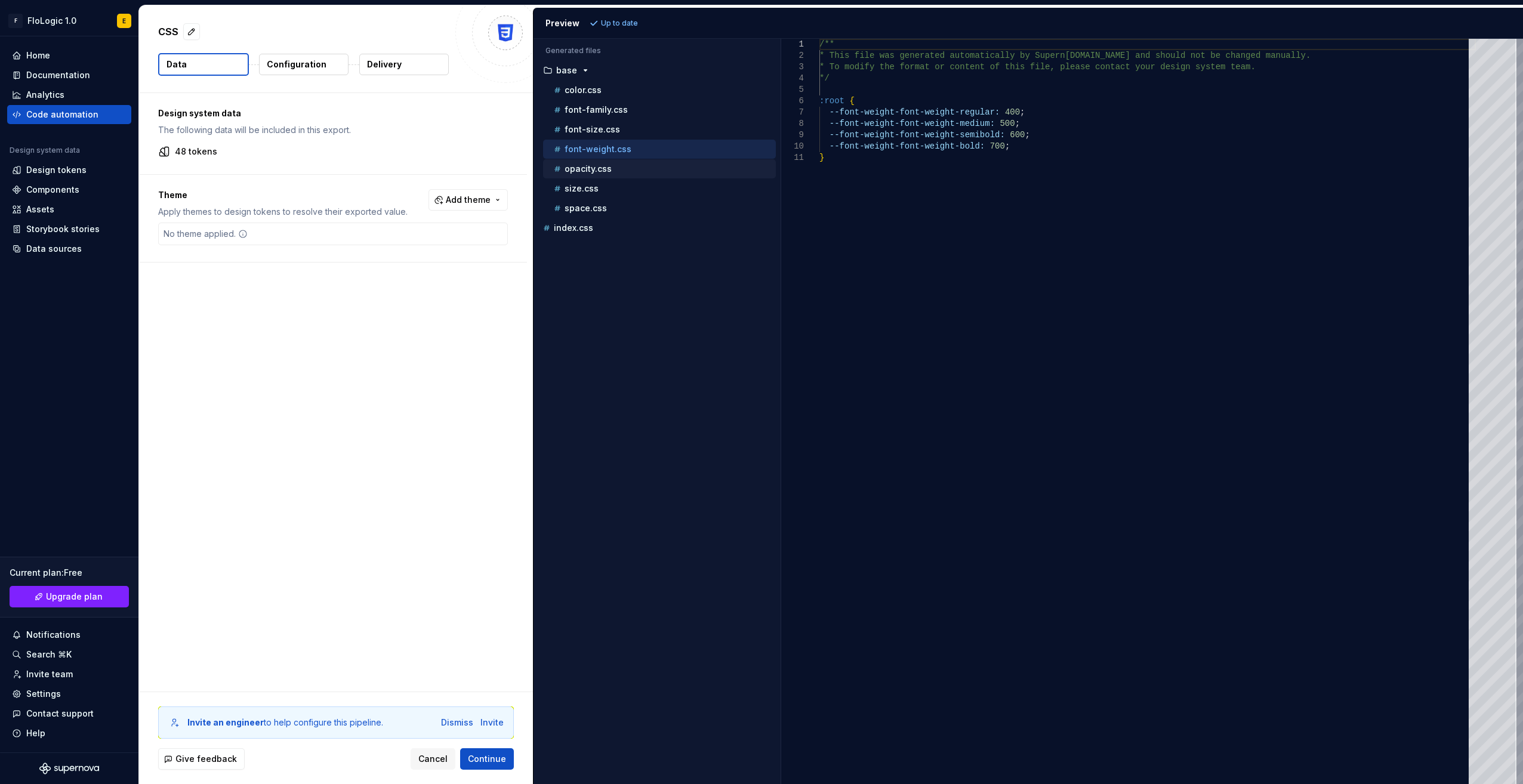
click at [587, 160] on div "opacity.css" at bounding box center [660, 169] width 232 height 19
click at [587, 171] on p "opacity.css" at bounding box center [587, 169] width 47 height 10
type textarea "**********"
